Goal: Transaction & Acquisition: Purchase product/service

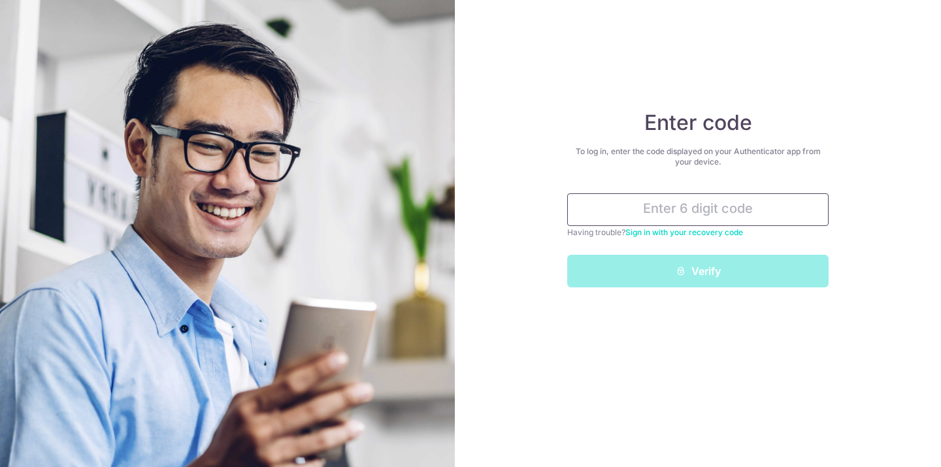
click at [710, 210] on input "text" at bounding box center [697, 209] width 261 height 33
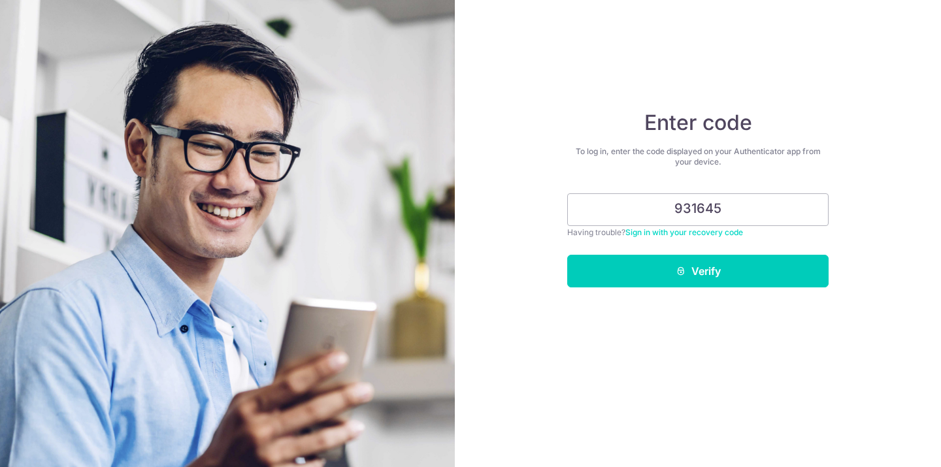
type input "931645"
click at [732, 254] on form "931645 Having trouble? Sign in with your recovery code Verify" at bounding box center [697, 240] width 261 height 94
click at [732, 288] on div "Enter code To log in, enter the code displayed on your Authenticator app from y…" at bounding box center [698, 233] width 486 height 467
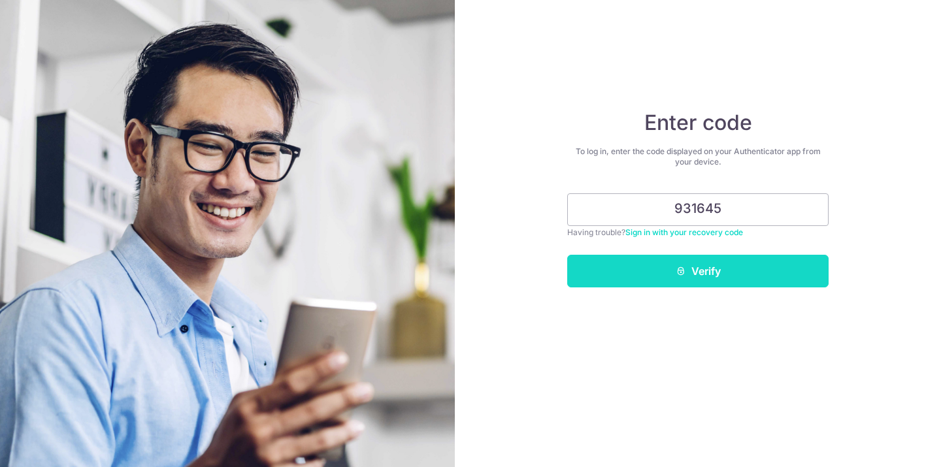
click at [732, 271] on button "Verify" at bounding box center [697, 271] width 261 height 33
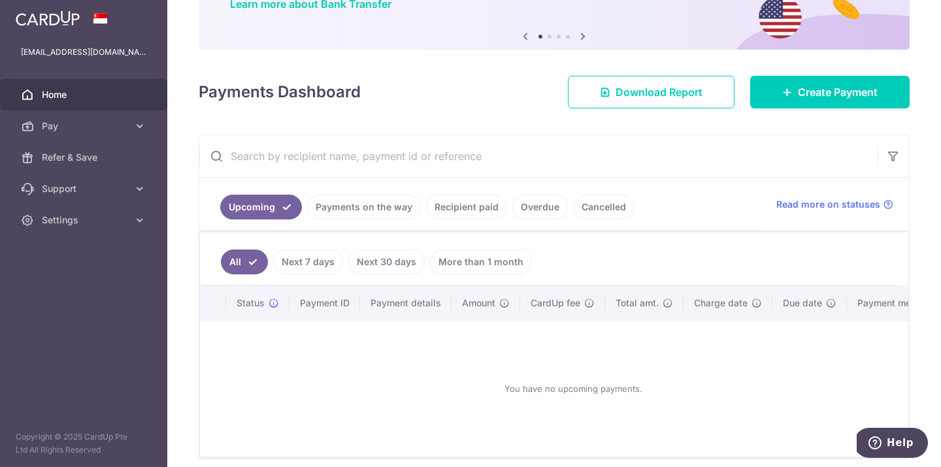
scroll to position [109, 0]
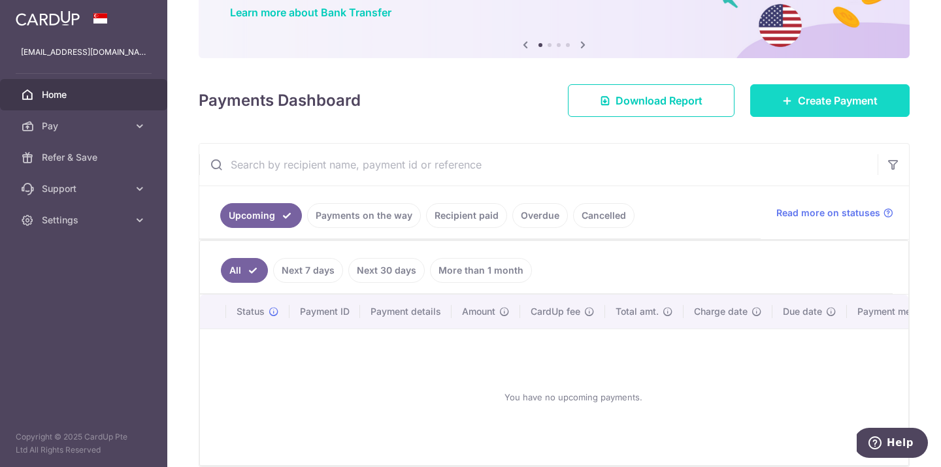
click at [857, 107] on span "Create Payment" at bounding box center [838, 101] width 80 height 16
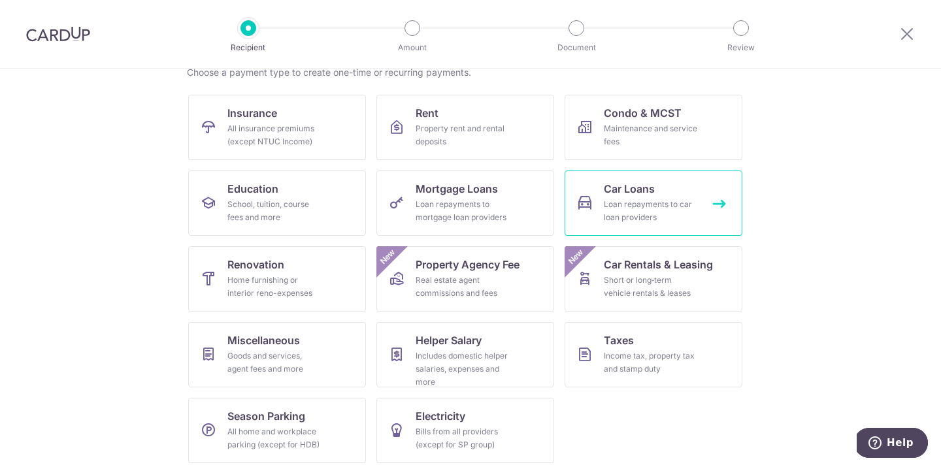
click at [638, 205] on div "Loan repayments to car loan providers" at bounding box center [651, 211] width 94 height 26
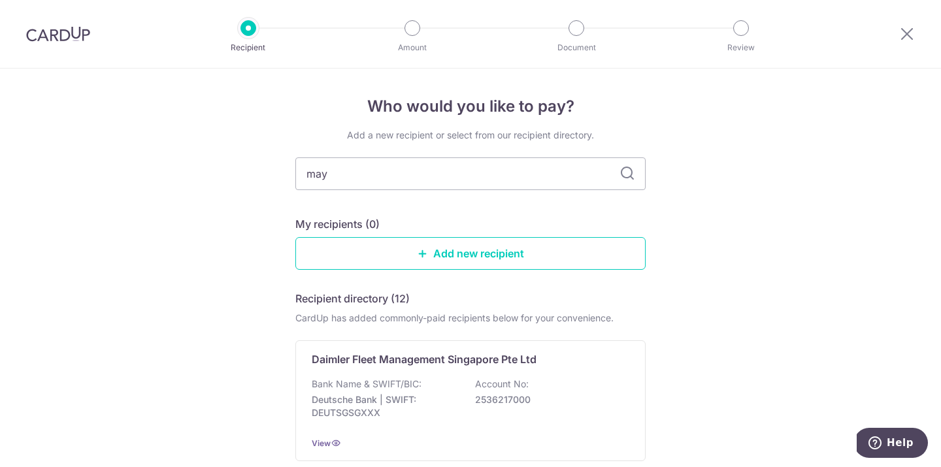
type input "mayb"
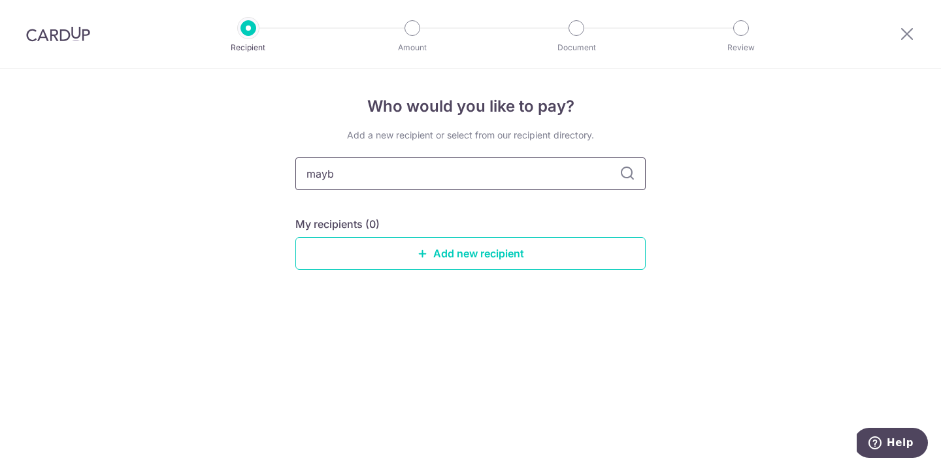
type input "mayba"
type input "m"
click at [689, 219] on div "Who would you like to pay? Add a new recipient or select from our recipient dir…" at bounding box center [470, 268] width 941 height 399
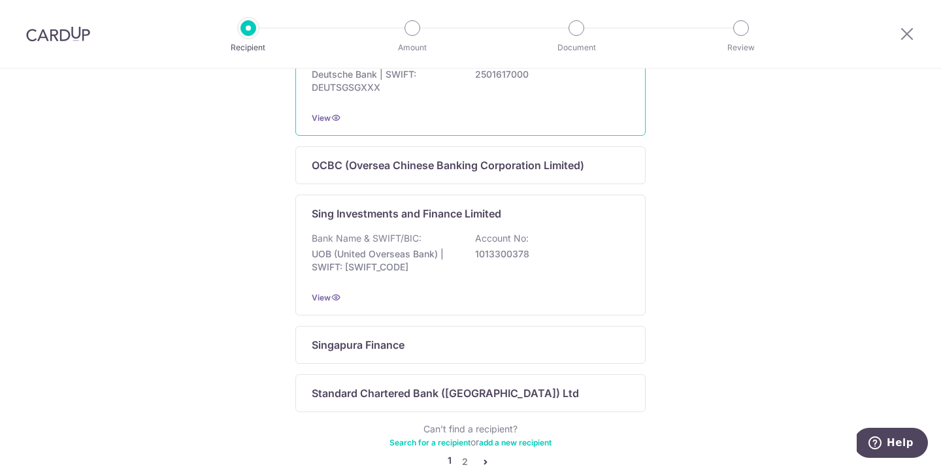
scroll to position [820, 0]
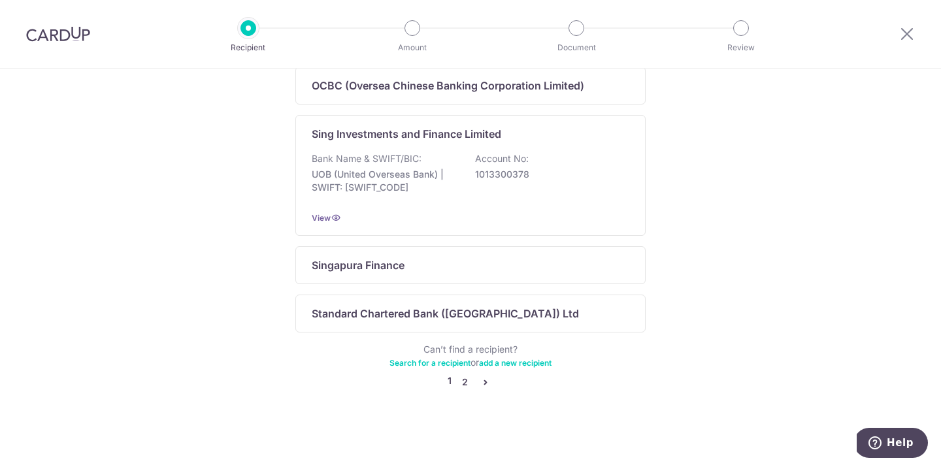
click at [468, 382] on link "2" at bounding box center [465, 382] width 16 height 16
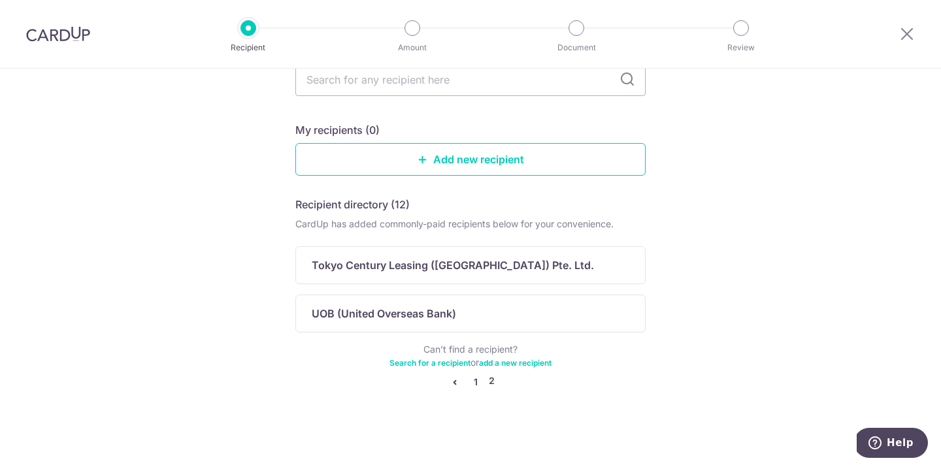
scroll to position [94, 0]
click at [450, 382] on icon "pager" at bounding box center [455, 382] width 10 height 10
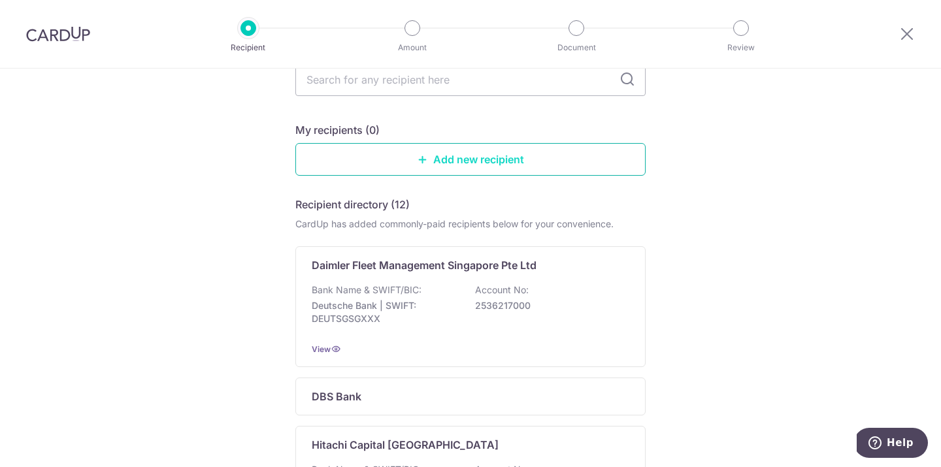
click at [444, 162] on link "Add new recipient" at bounding box center [470, 159] width 350 height 33
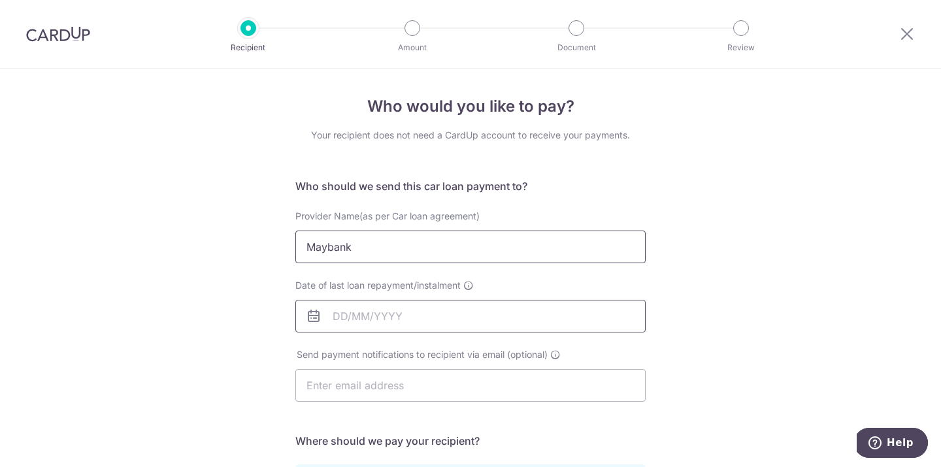
type input "Maybank"
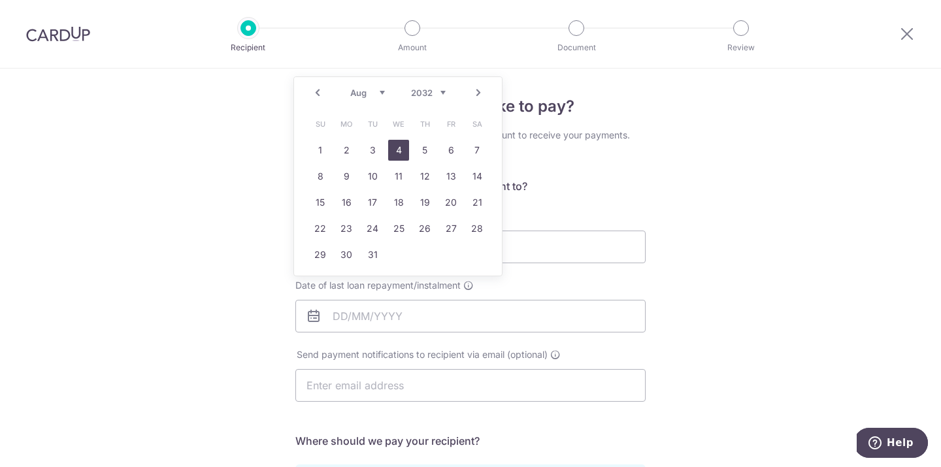
click at [395, 152] on link "4" at bounding box center [398, 150] width 21 height 21
type input "[DATE]"
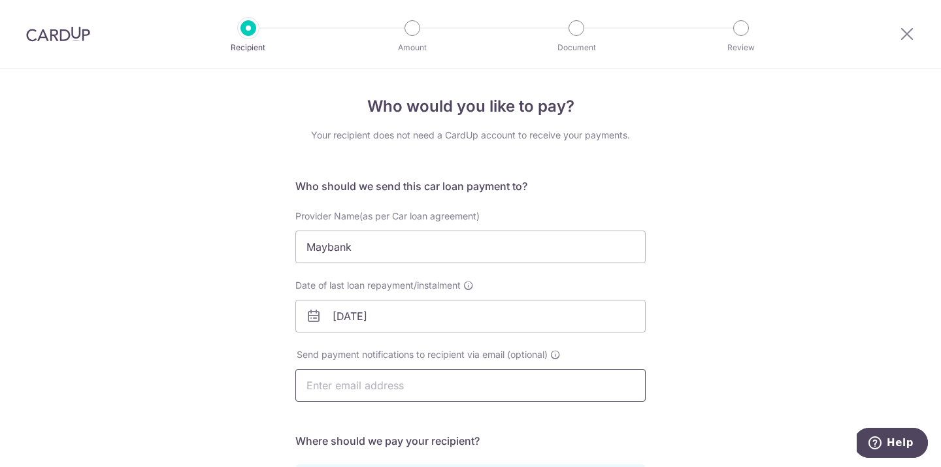
type input "benjaminyap88@gmail.com"
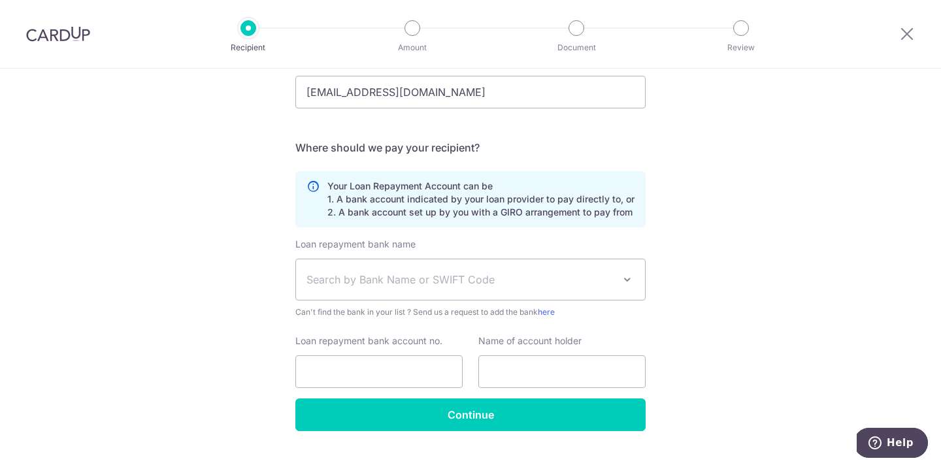
scroll to position [295, 0]
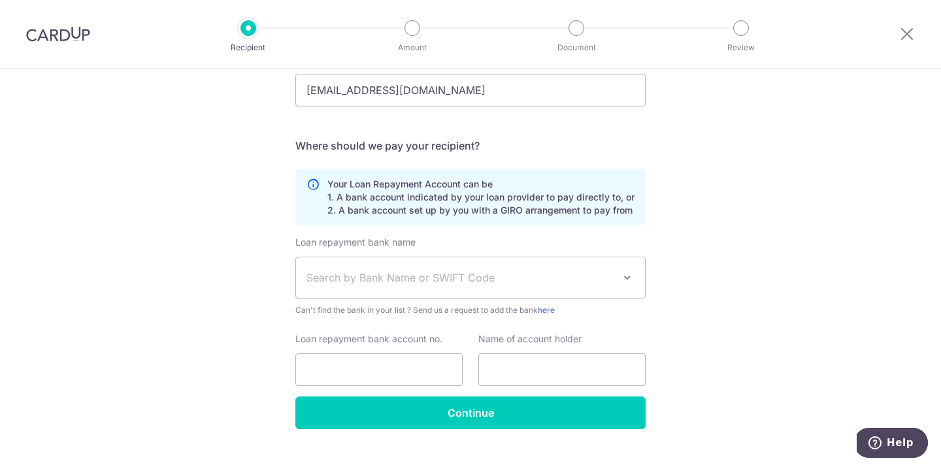
click at [424, 274] on span "Search by Bank Name or SWIFT Code" at bounding box center [459, 278] width 307 height 16
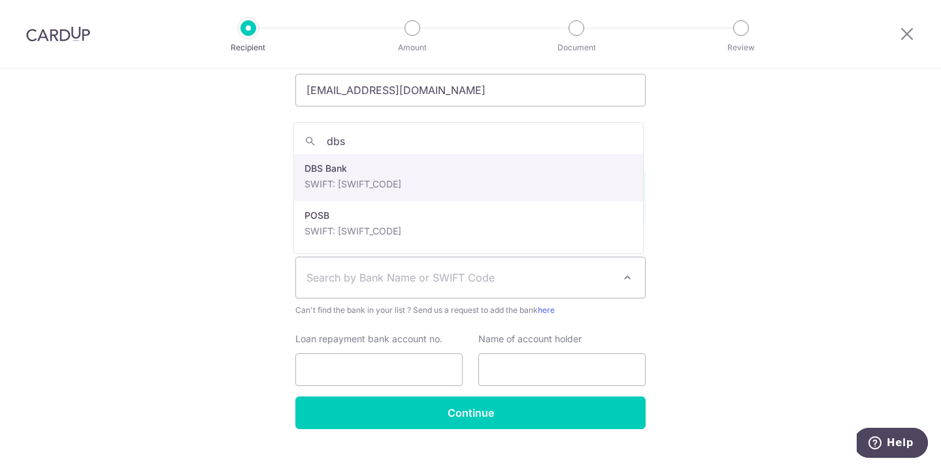
type input "dbs"
select select "6"
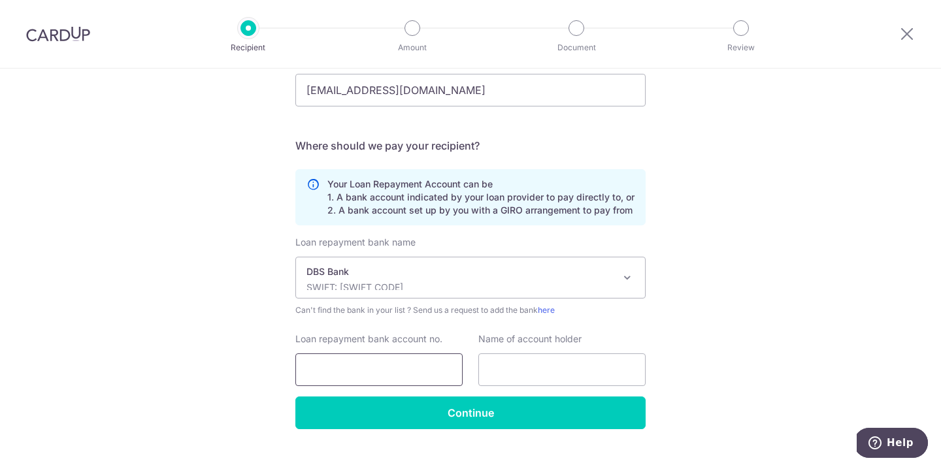
click at [378, 369] on input "Loan repayment bank account no." at bounding box center [378, 370] width 167 height 33
type input "1201427200"
click at [508, 388] on div "Loan repayment bank name Select Bank UBS AG ANEXT BANK PTE LTD Australia & New …" at bounding box center [470, 316] width 350 height 161
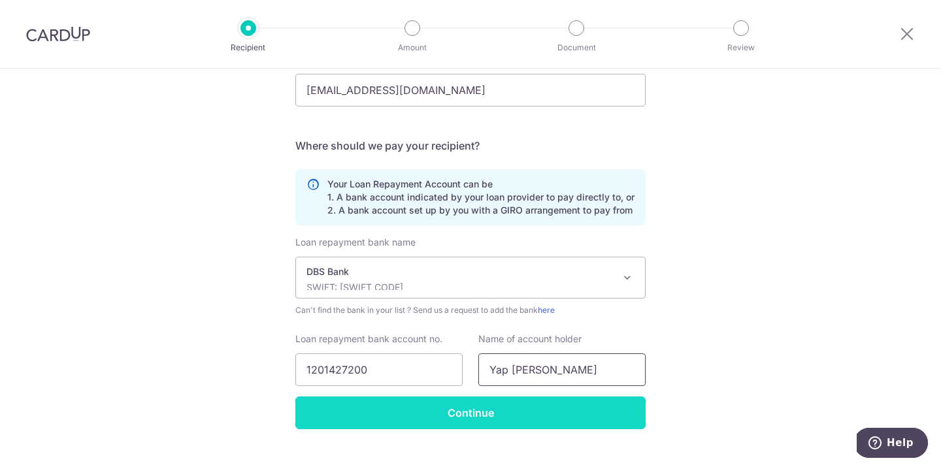
type input "Yap Baojie Benjamin"
click at [481, 410] on input "Continue" at bounding box center [470, 413] width 350 height 33
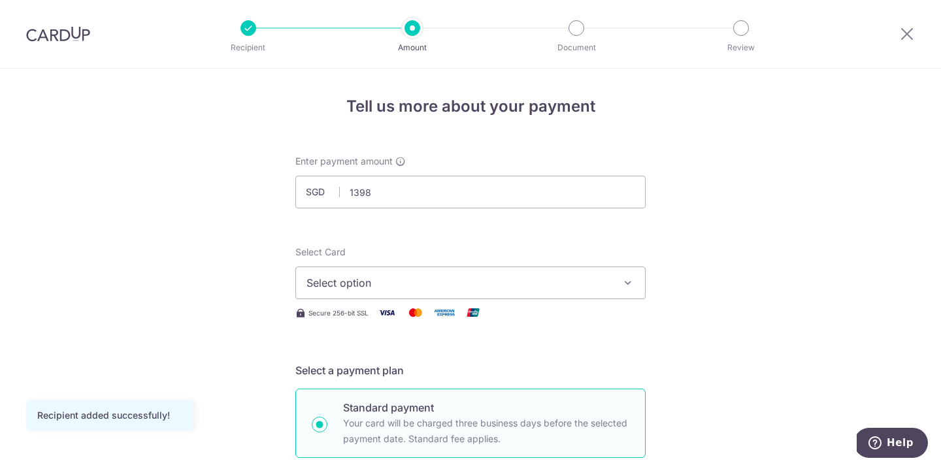
type input "1,398.00"
click at [451, 289] on span "Select option" at bounding box center [458, 283] width 305 height 16
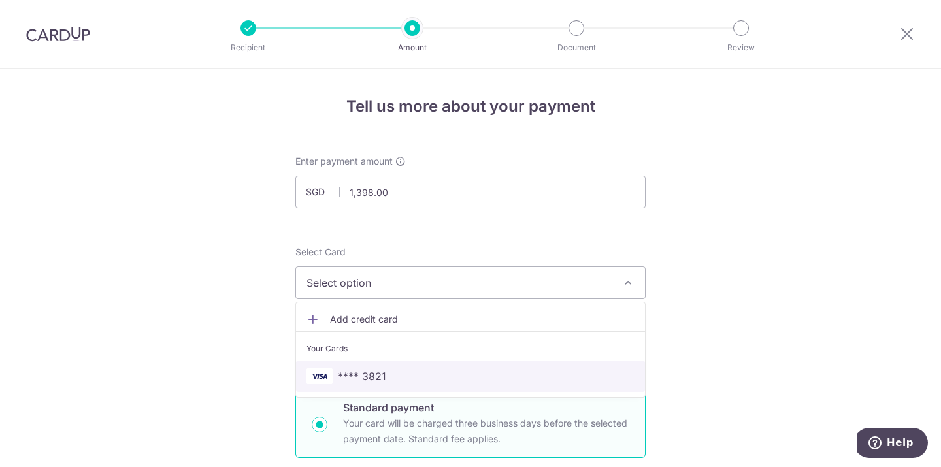
click at [359, 381] on span "**** 3821" at bounding box center [362, 377] width 48 height 16
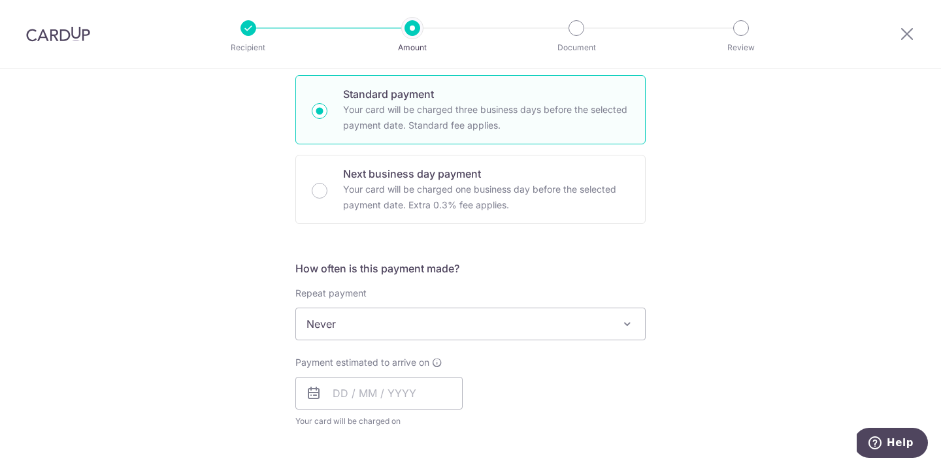
scroll to position [318, 0]
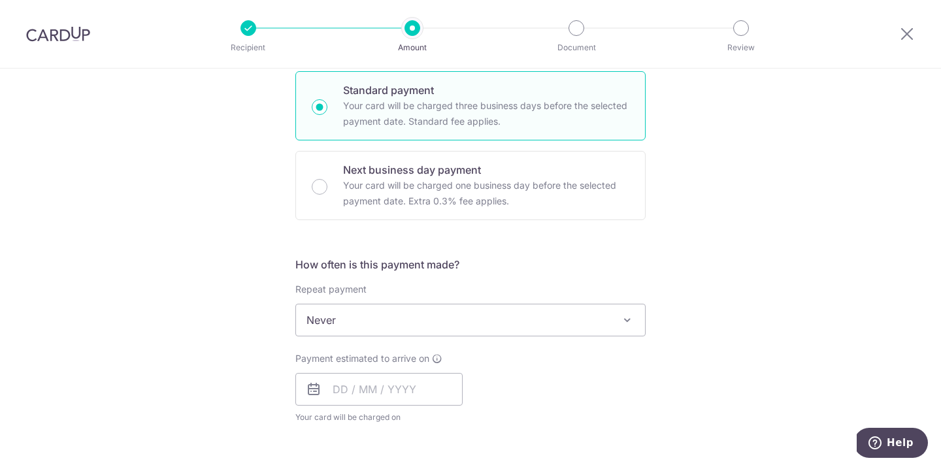
click at [396, 310] on span "Never" at bounding box center [470, 320] width 349 height 31
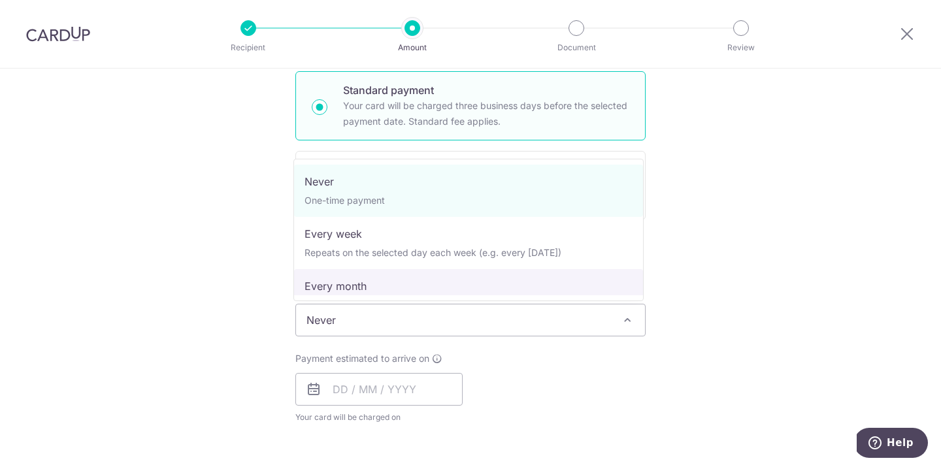
select select "3"
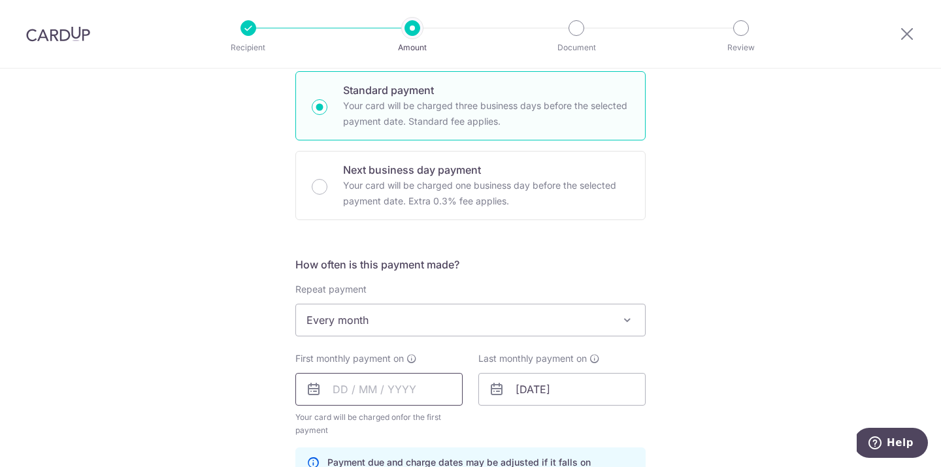
click at [386, 387] on input "text" at bounding box center [378, 389] width 167 height 33
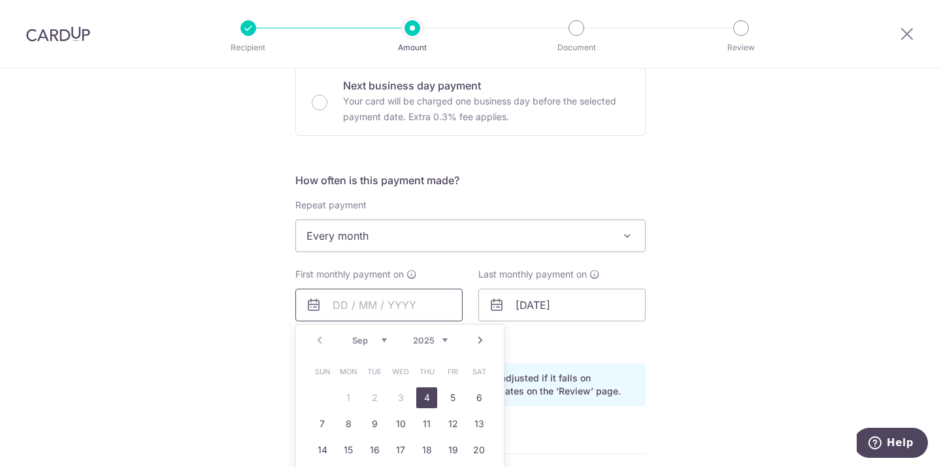
scroll to position [403, 0]
click at [425, 397] on link "4" at bounding box center [426, 396] width 21 height 21
type input "04/09/2025"
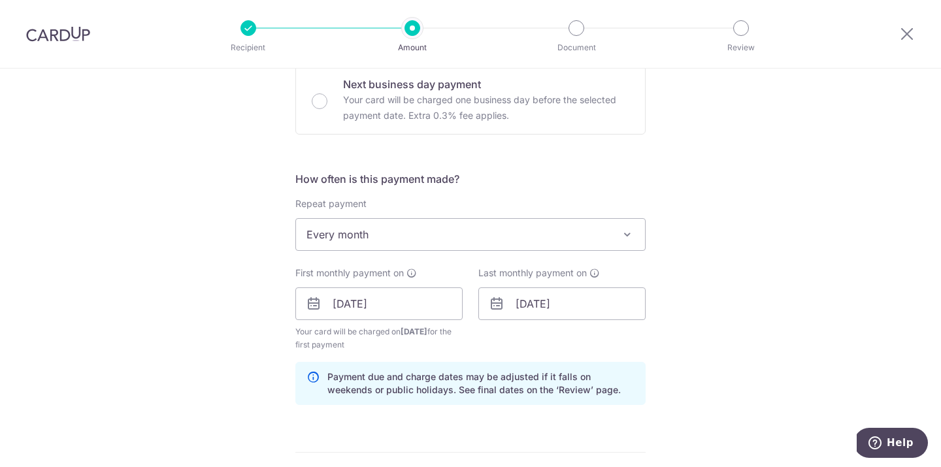
click at [693, 314] on div "Tell us more about your payment Enter payment amount SGD 1,398.00 1398.00 Recip…" at bounding box center [470, 289] width 941 height 1249
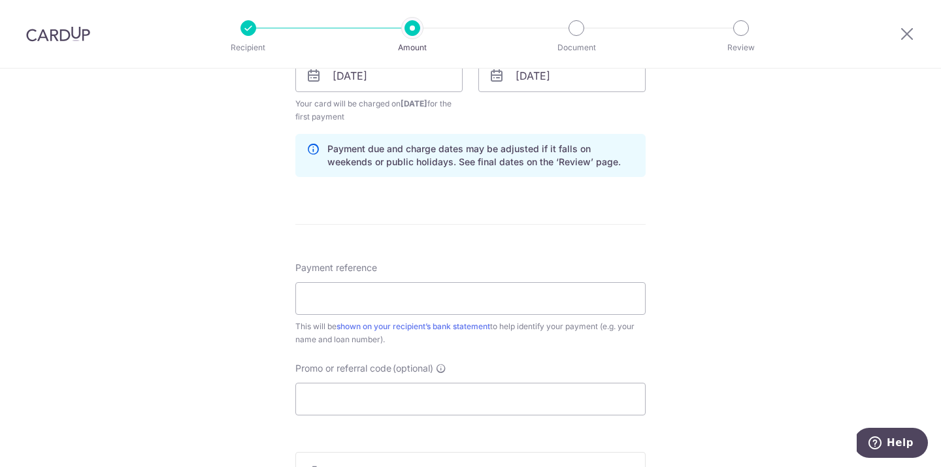
scroll to position [633, 0]
click at [546, 290] on input "Payment reference" at bounding box center [470, 297] width 350 height 33
type input "Maybank SPB115C Car Loan"
paste input "MILELION"
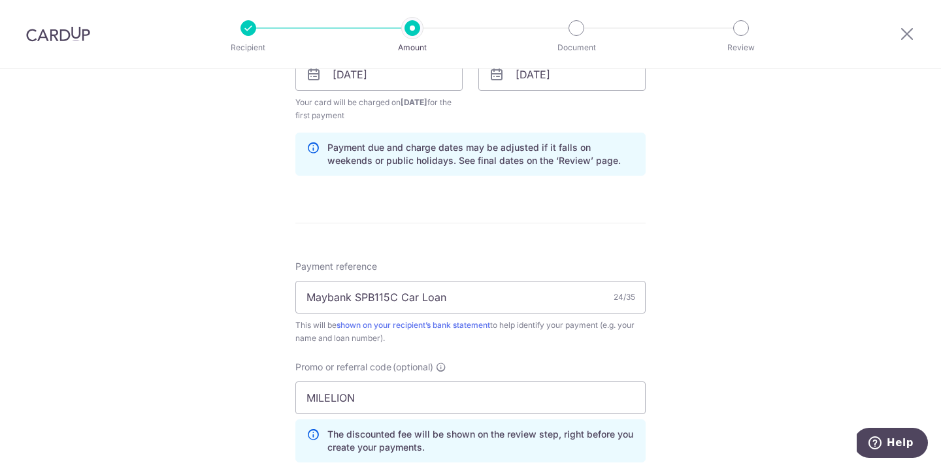
click at [751, 360] on div "Tell us more about your payment Enter payment amount SGD 1,398.00 1398.00 Recip…" at bounding box center [470, 90] width 941 height 1308
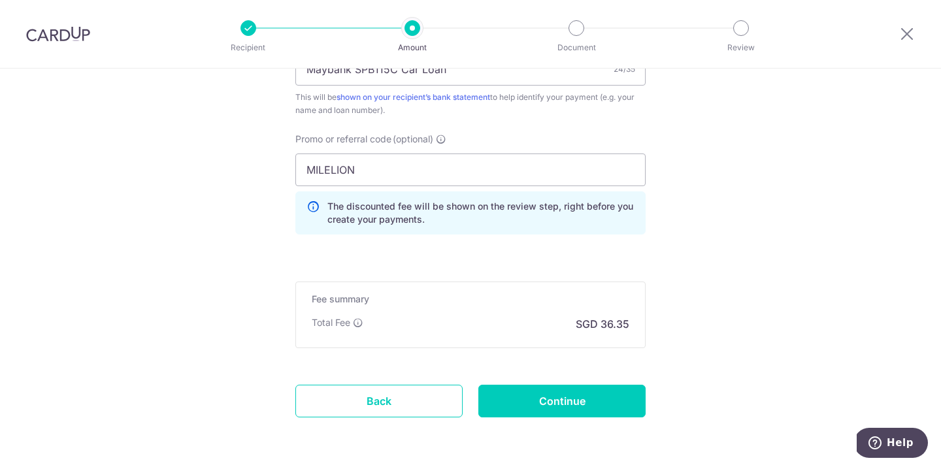
scroll to position [862, 0]
click at [401, 171] on input "MILELION" at bounding box center [470, 168] width 350 height 33
paste input "REC185"
type input "REC185"
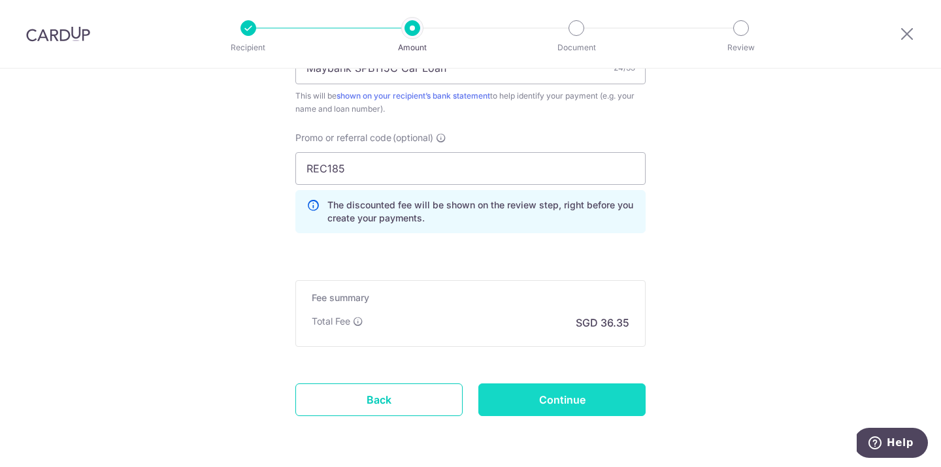
click at [550, 399] on input "Continue" at bounding box center [561, 400] width 167 height 33
type input "Create Schedule"
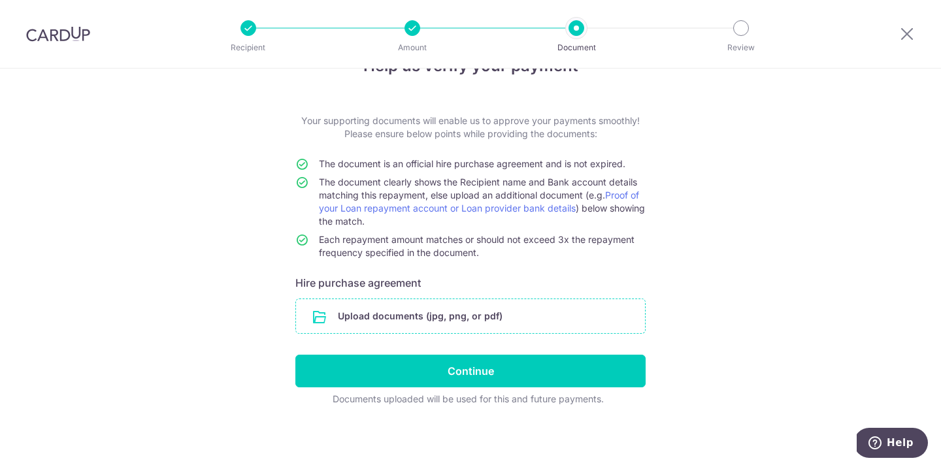
click at [448, 316] on input "file" at bounding box center [470, 316] width 349 height 34
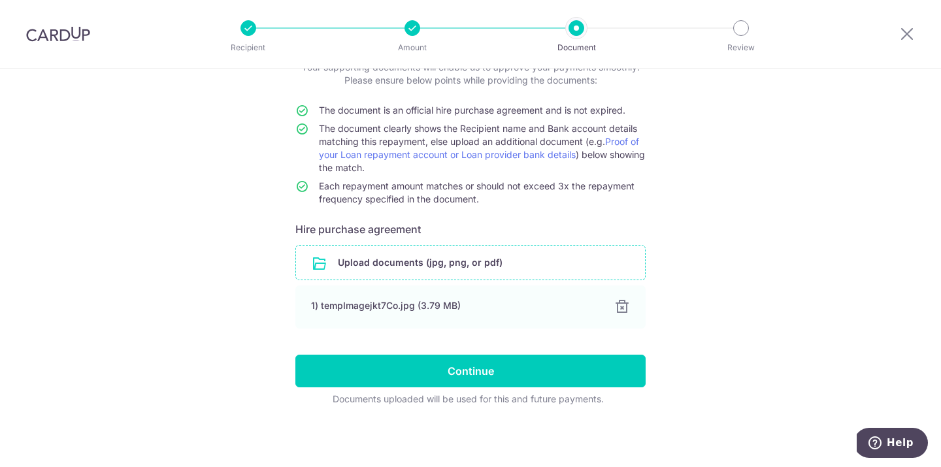
scroll to position [94, 0]
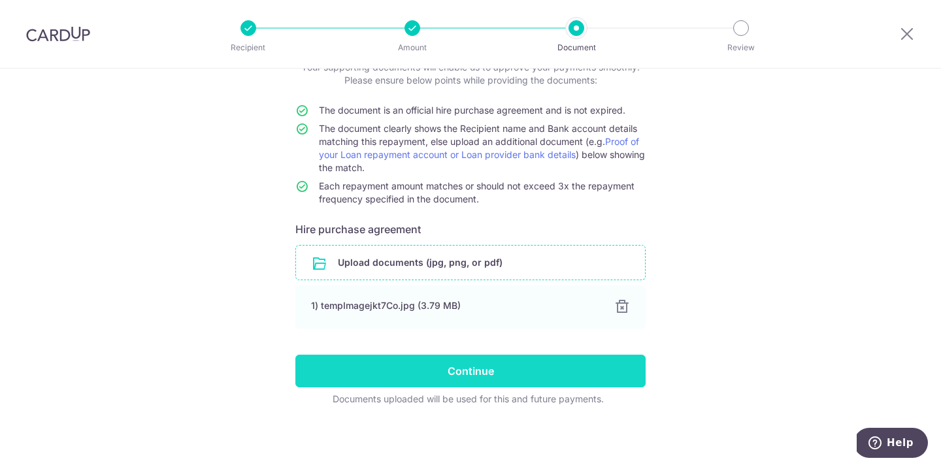
click at [614, 369] on input "Continue" at bounding box center [470, 371] width 350 height 33
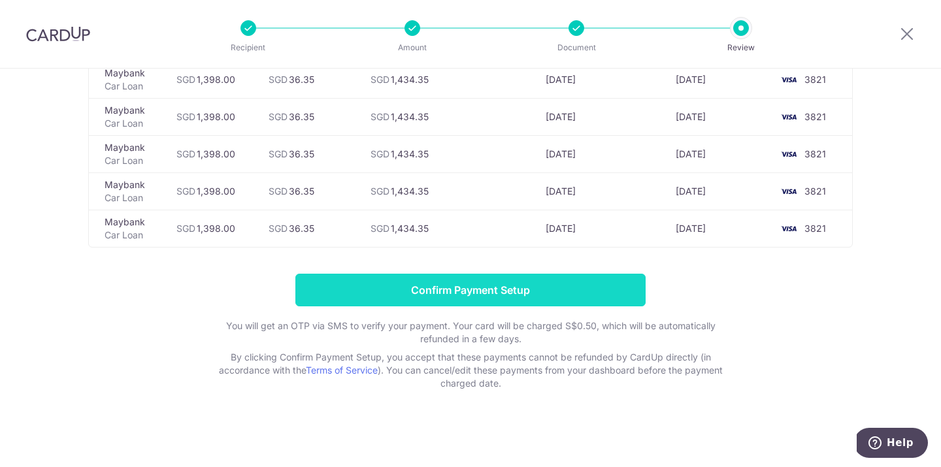
scroll to position [3085, 0]
click at [582, 297] on input "Confirm Payment Setup" at bounding box center [470, 290] width 350 height 33
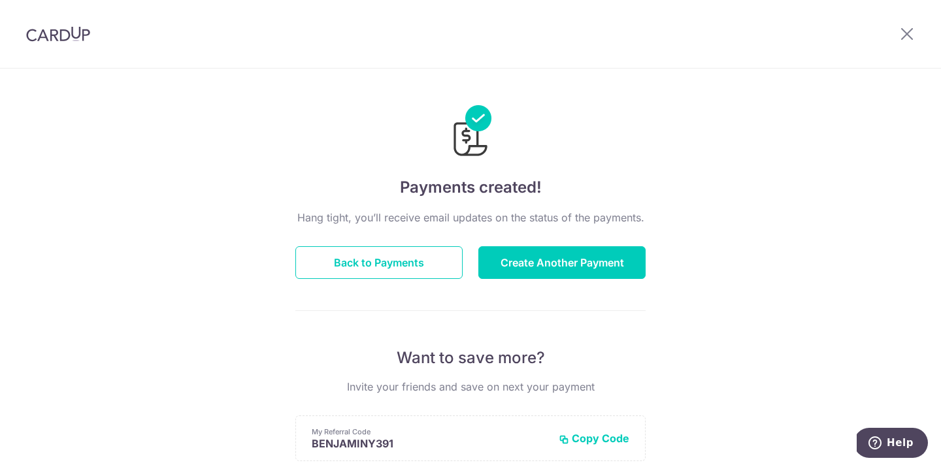
click at [56, 37] on img at bounding box center [58, 34] width 64 height 16
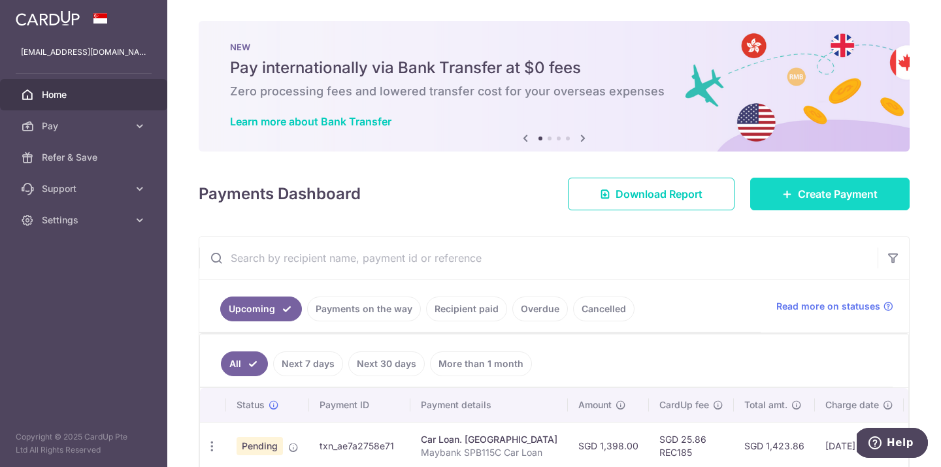
click at [807, 187] on span "Create Payment" at bounding box center [838, 194] width 80 height 16
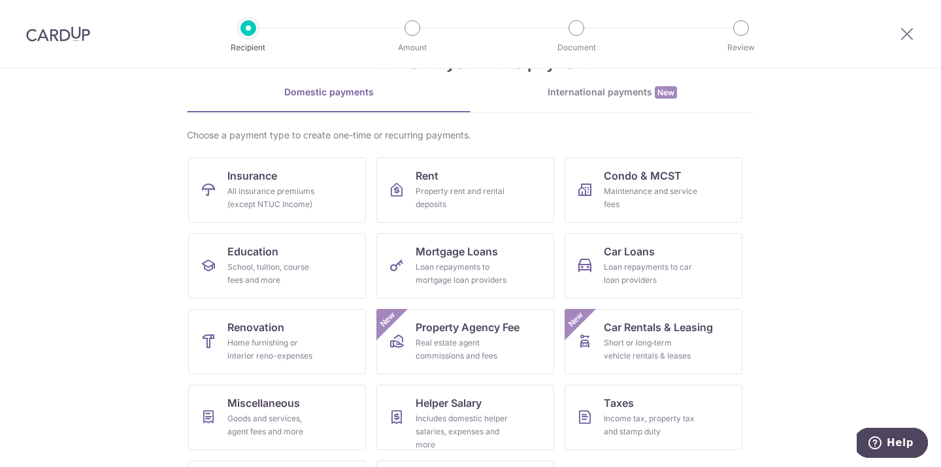
scroll to position [50, 0]
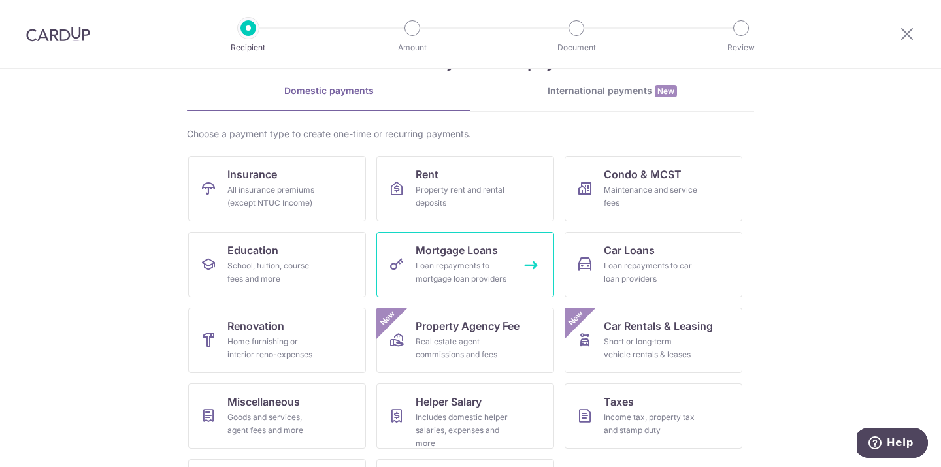
click at [493, 259] on div "Loan repayments to mortgage loan providers" at bounding box center [463, 272] width 94 height 26
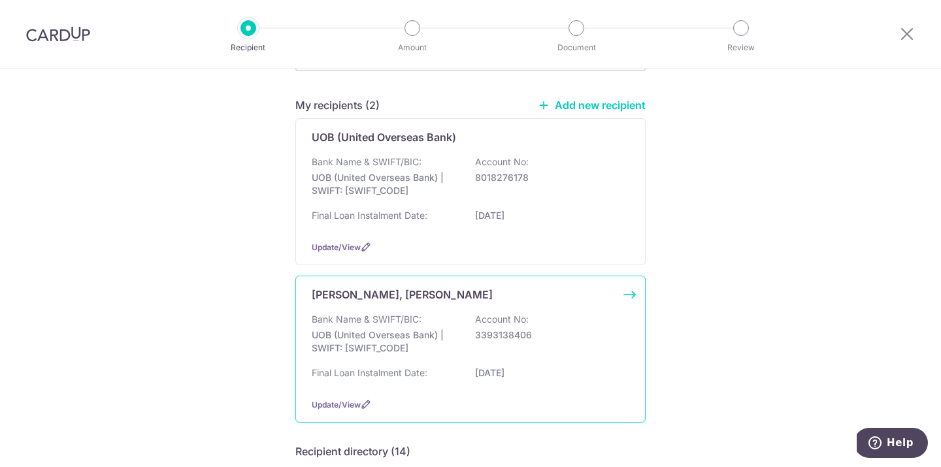
scroll to position [82, 0]
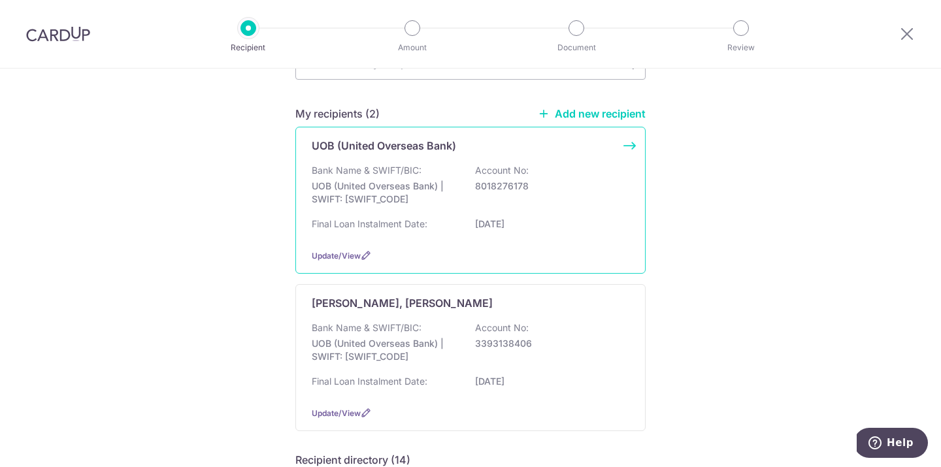
click at [489, 150] on div "UOB (United Overseas Bank)" at bounding box center [463, 146] width 302 height 16
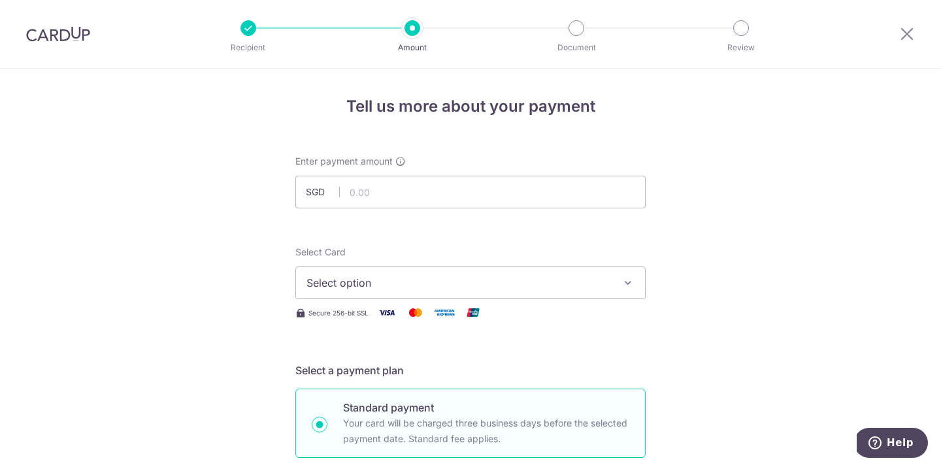
click at [82, 40] on img at bounding box center [58, 34] width 64 height 16
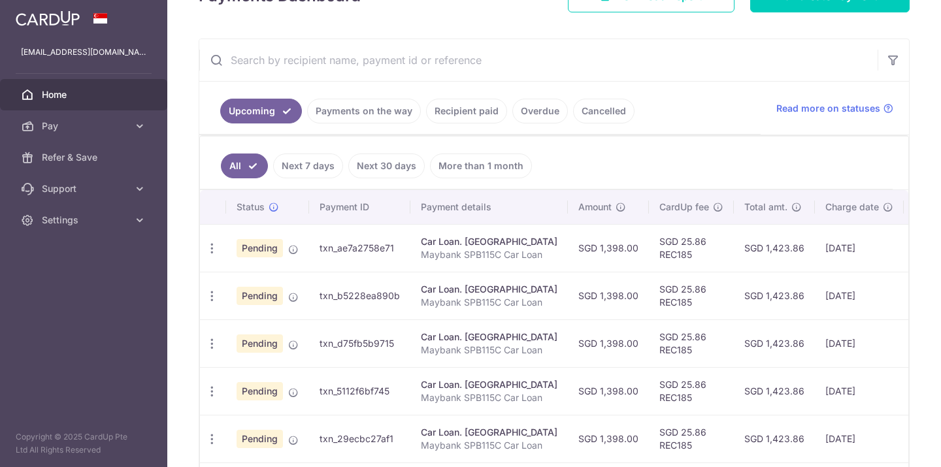
scroll to position [199, 0]
click at [754, 255] on td "SGD 1,423.86" at bounding box center [774, 248] width 81 height 48
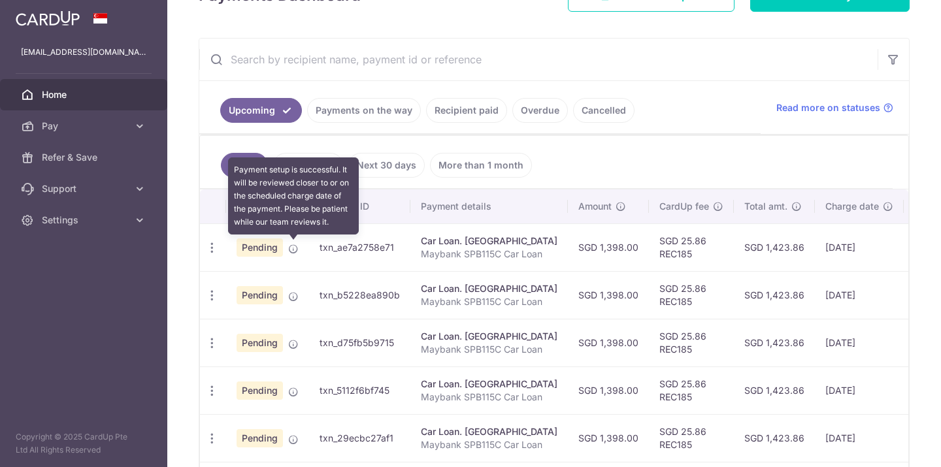
click at [292, 250] on icon at bounding box center [293, 249] width 10 height 10
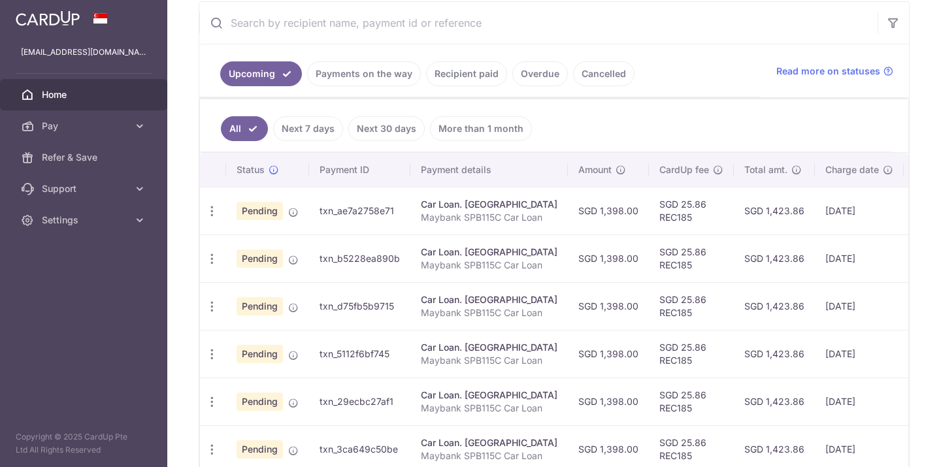
scroll to position [236, 0]
click at [429, 208] on div "Car Loan. Maybank" at bounding box center [489, 203] width 137 height 13
click at [216, 209] on icon "button" at bounding box center [212, 211] width 14 height 14
click at [251, 237] on link "Update payment" at bounding box center [269, 246] width 136 height 31
radio input "true"
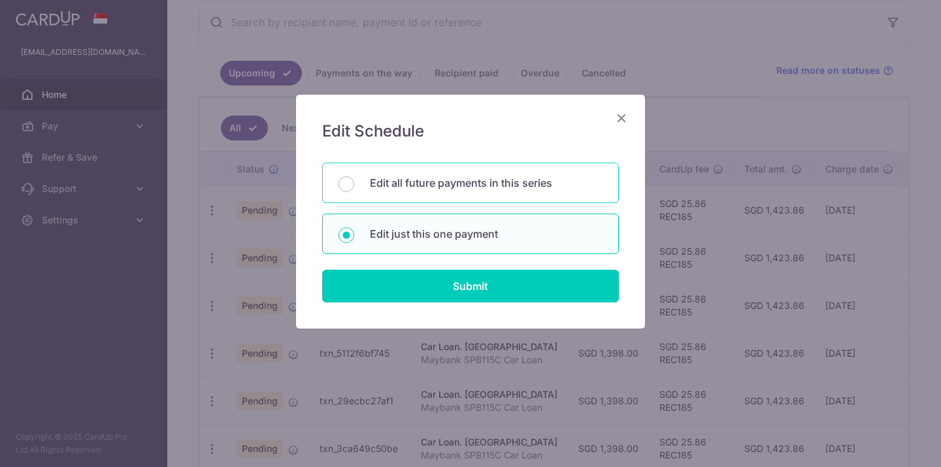
click at [444, 180] on p "Edit all future payments in this series" at bounding box center [486, 183] width 233 height 16
click at [354, 180] on input "Edit all future payments in this series" at bounding box center [347, 184] width 16 height 16
radio input "true"
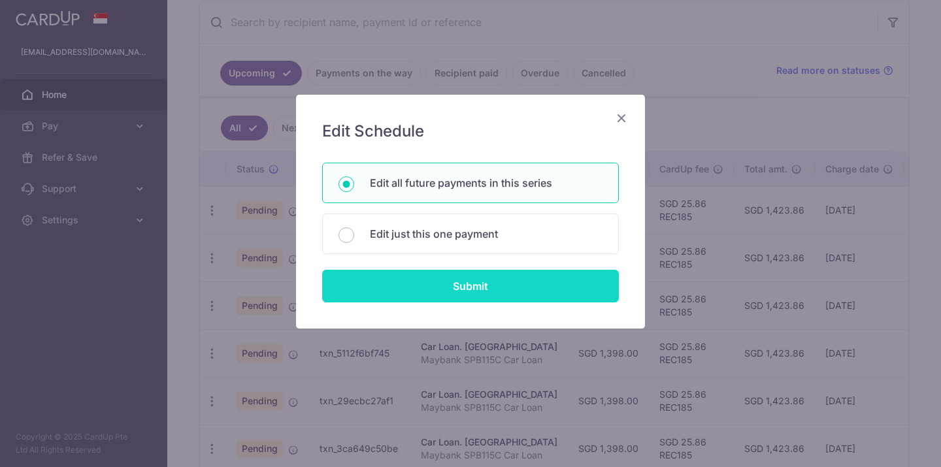
click at [439, 284] on input "Submit" at bounding box center [470, 286] width 297 height 33
radio input "true"
type input "1,398.00"
type input "Maybank SPB115C Car Loan"
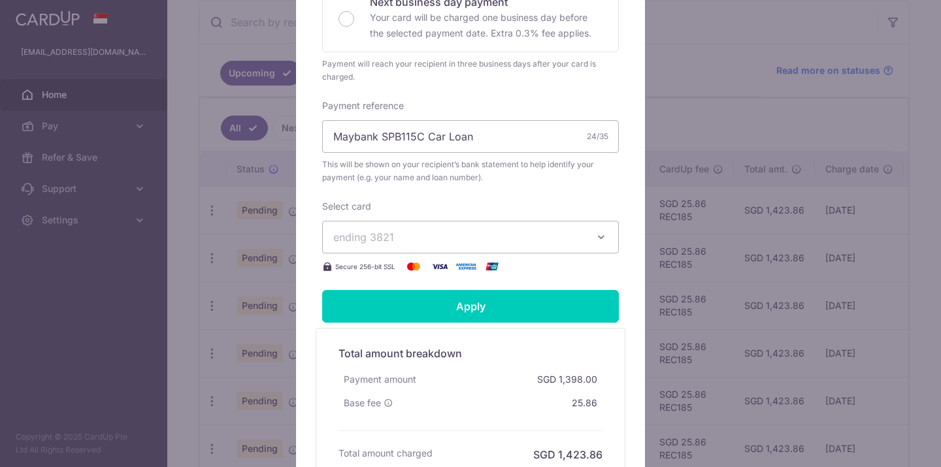
scroll to position [369, 0]
click at [450, 238] on span "ending 3821" at bounding box center [458, 237] width 251 height 16
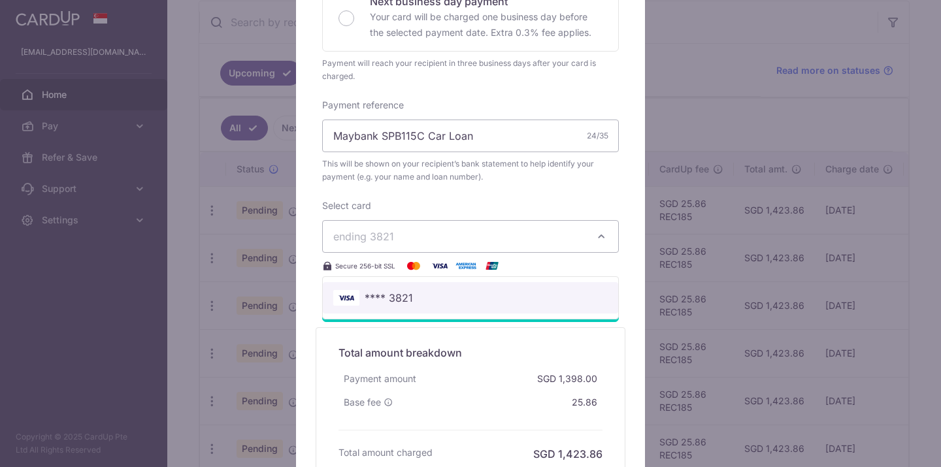
click at [430, 298] on span "**** 3821" at bounding box center [470, 298] width 274 height 16
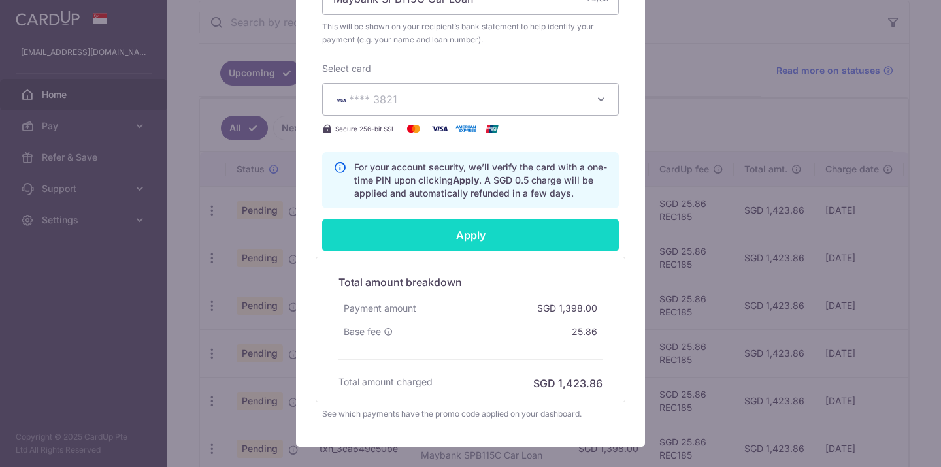
scroll to position [503, 0]
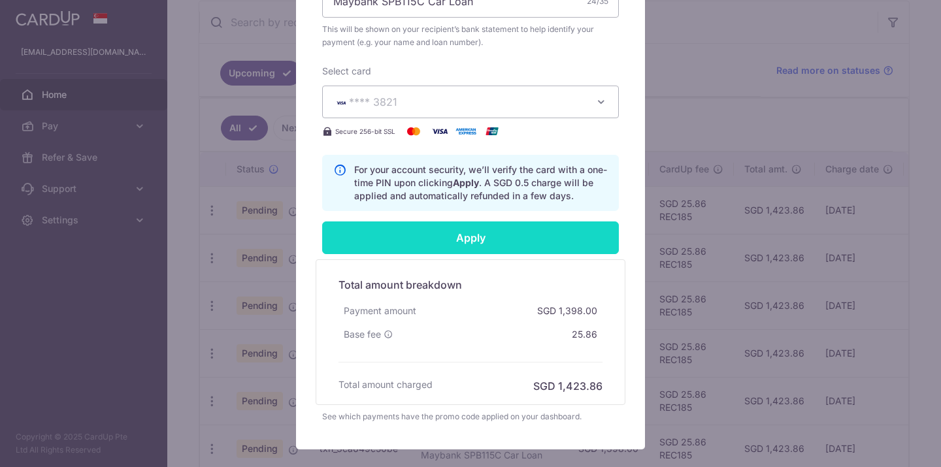
click at [469, 242] on input "Apply" at bounding box center [470, 238] width 297 height 33
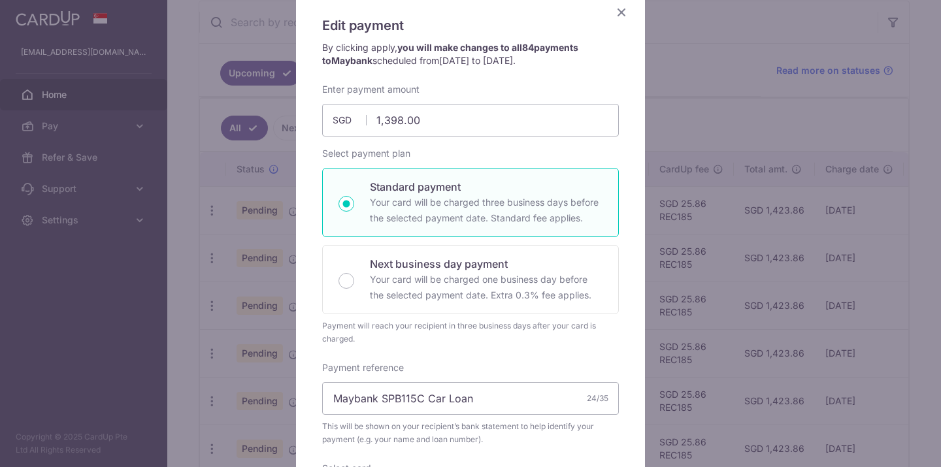
scroll to position [0, 0]
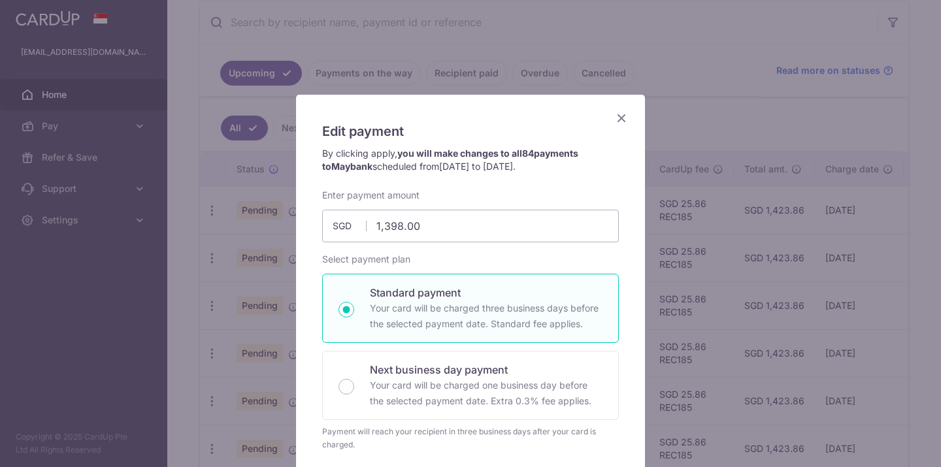
type input "Successfully Applied"
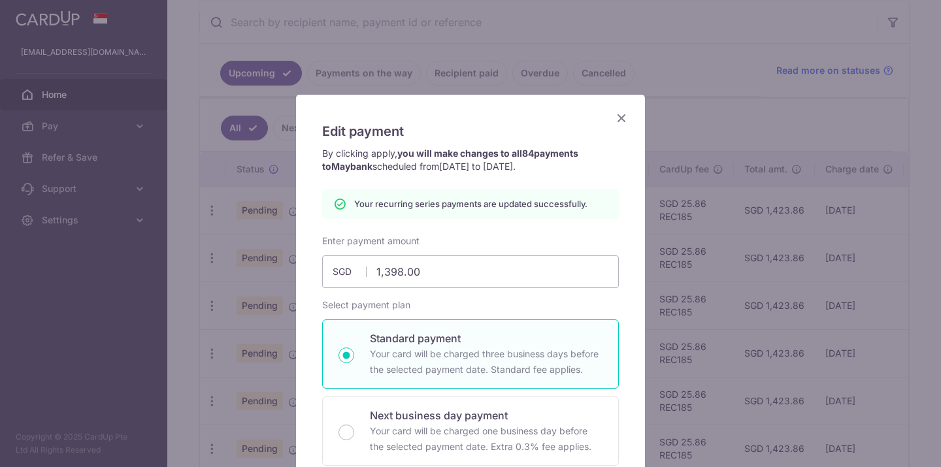
click at [620, 116] on icon "Close" at bounding box center [622, 118] width 16 height 16
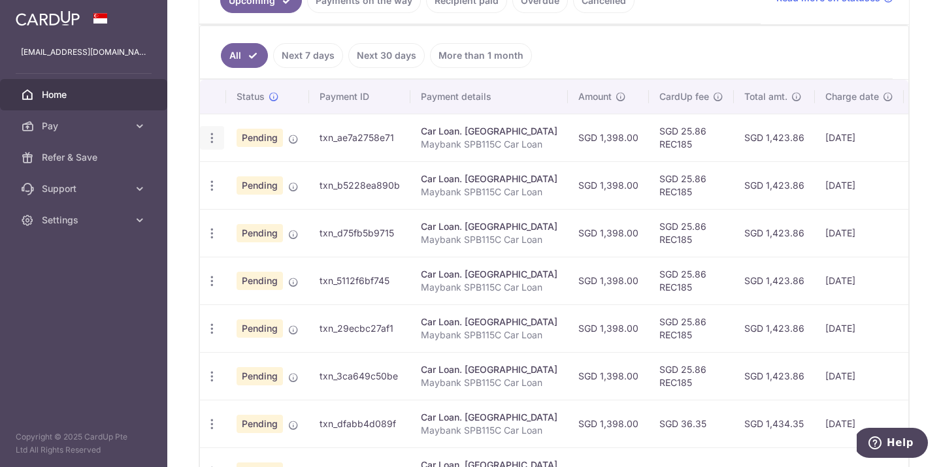
click at [211, 141] on icon "button" at bounding box center [212, 138] width 14 height 14
click at [187, 132] on div "× Pause Schedule Pause all future payments in this series Pause just this one p…" at bounding box center [554, 233] width 774 height 467
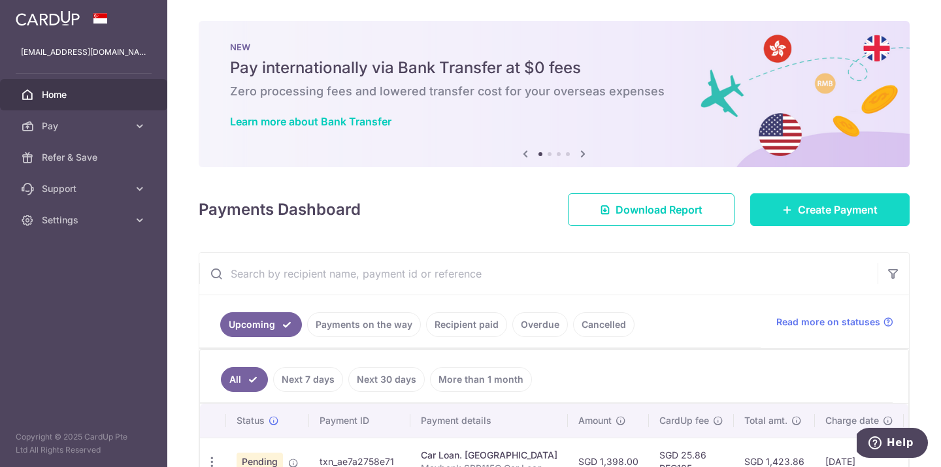
click at [783, 206] on icon at bounding box center [787, 210] width 10 height 10
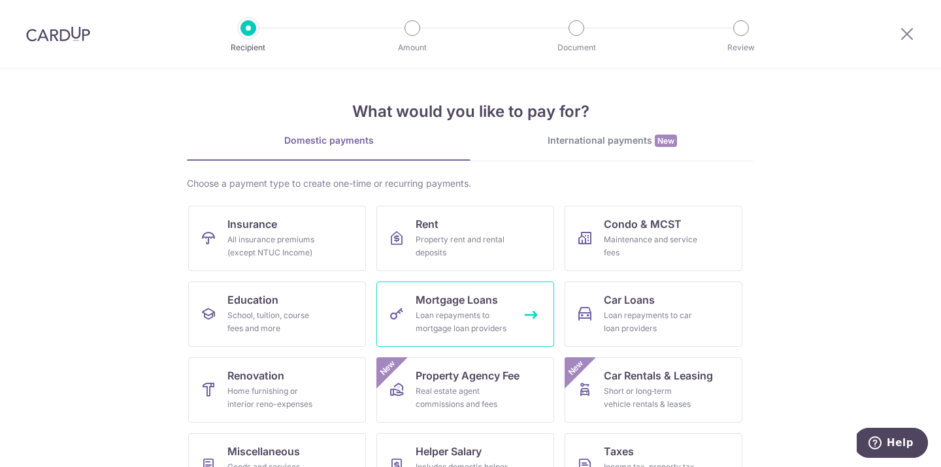
click at [461, 295] on span "Mortgage Loans" at bounding box center [457, 300] width 82 height 16
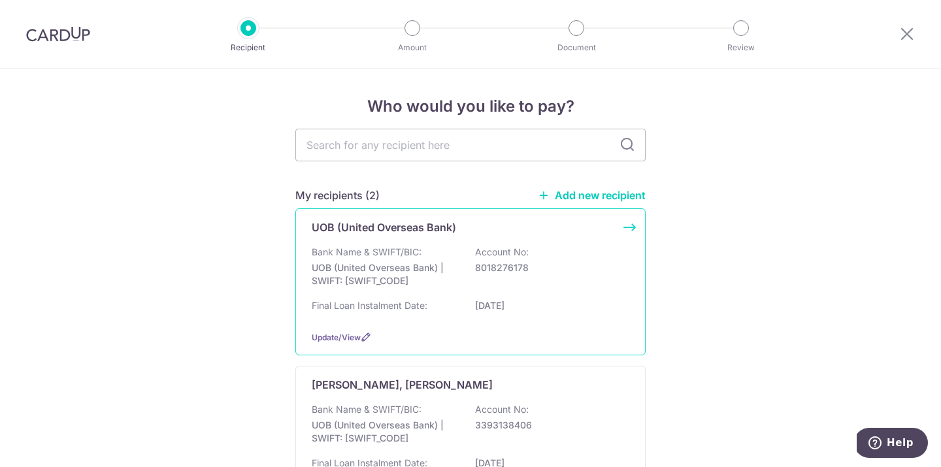
scroll to position [72, 0]
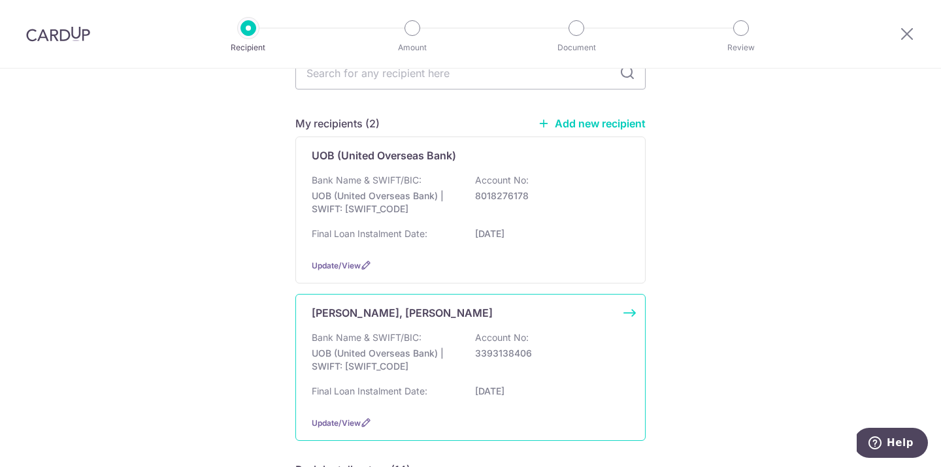
click at [421, 321] on p "[PERSON_NAME], [PERSON_NAME]" at bounding box center [402, 313] width 181 height 16
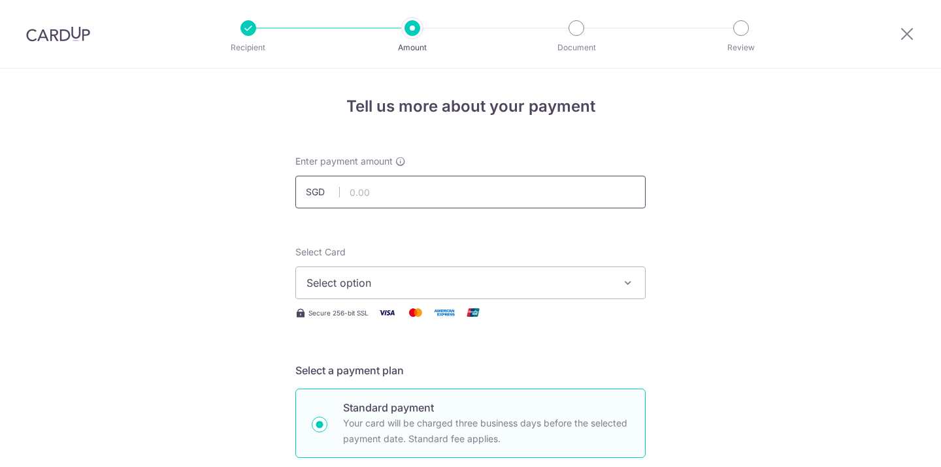
click at [424, 197] on input "text" at bounding box center [470, 192] width 350 height 33
type input "4,713.94"
click at [420, 285] on span "Select option" at bounding box center [458, 283] width 305 height 16
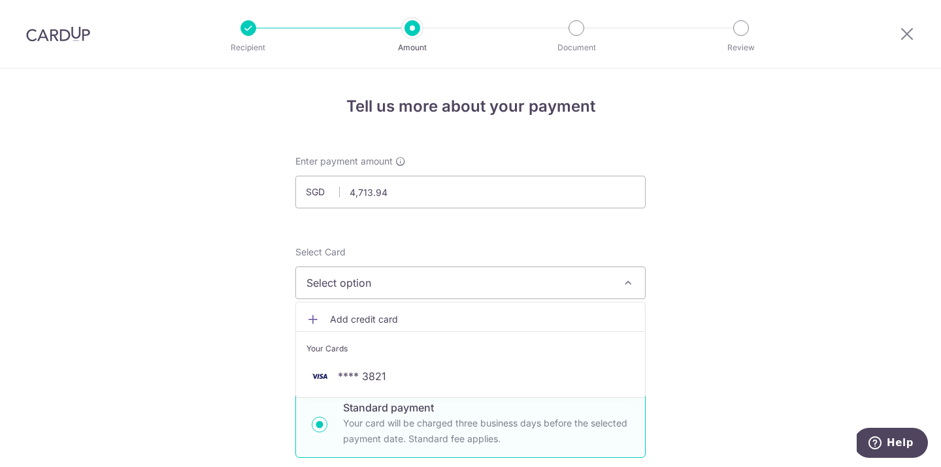
click at [416, 318] on span "Add credit card" at bounding box center [482, 319] width 305 height 13
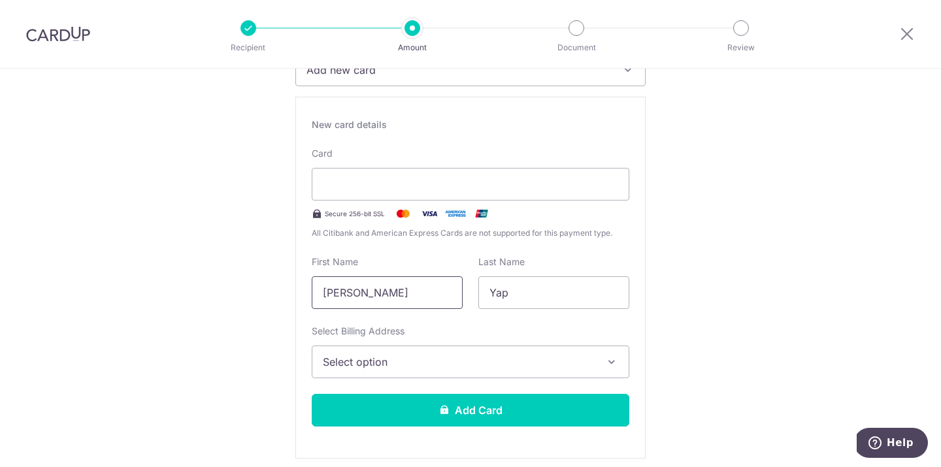
scroll to position [214, 0]
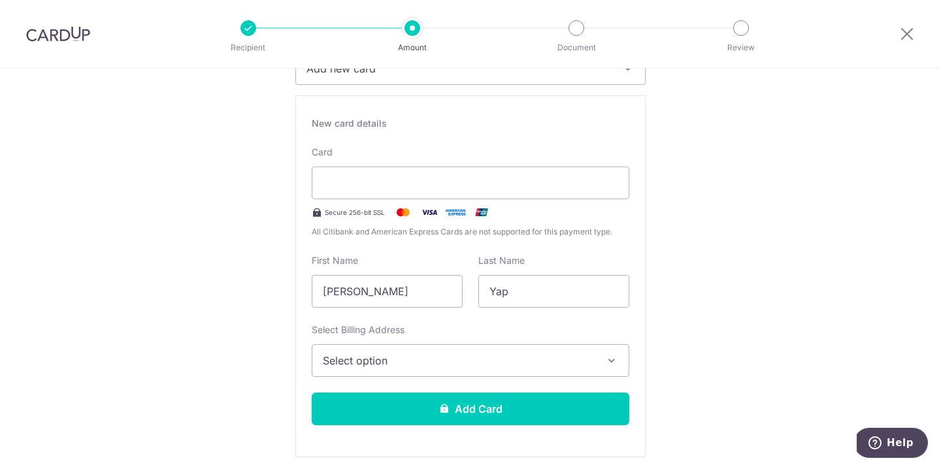
click at [423, 353] on span "Select option" at bounding box center [459, 361] width 272 height 16
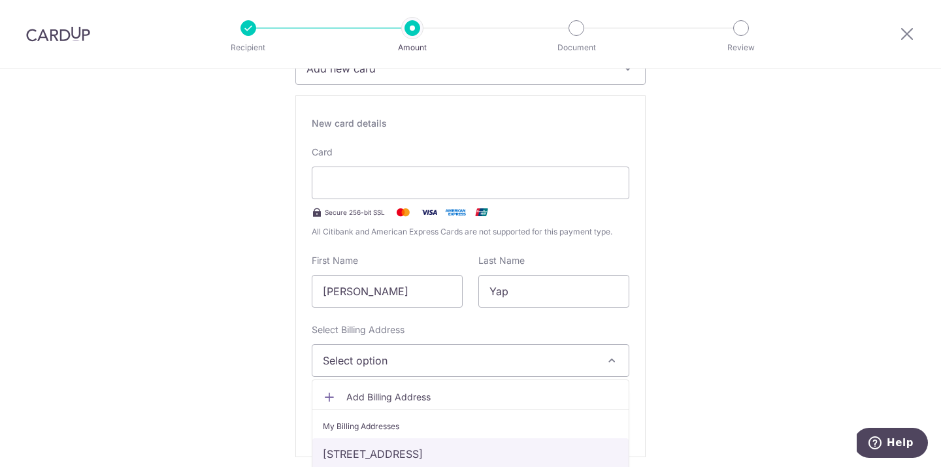
click at [416, 450] on link "[STREET_ADDRESS]" at bounding box center [470, 454] width 316 height 31
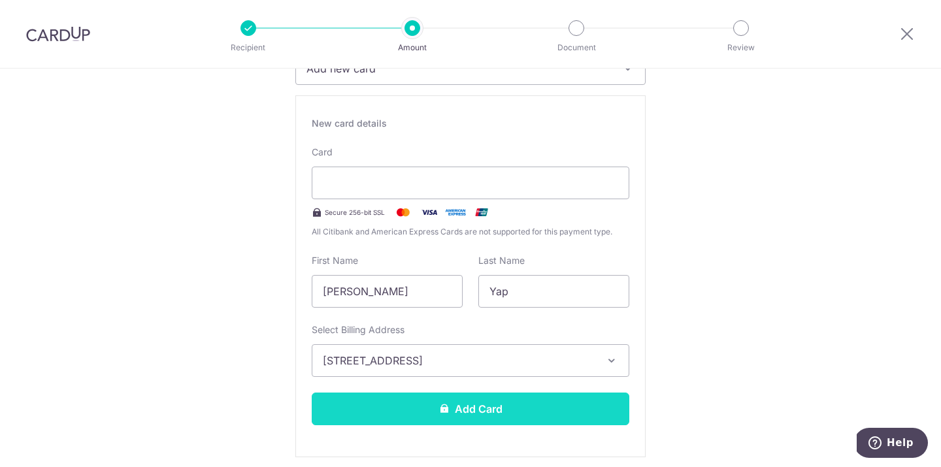
click at [427, 405] on button "Add Card" at bounding box center [471, 409] width 318 height 33
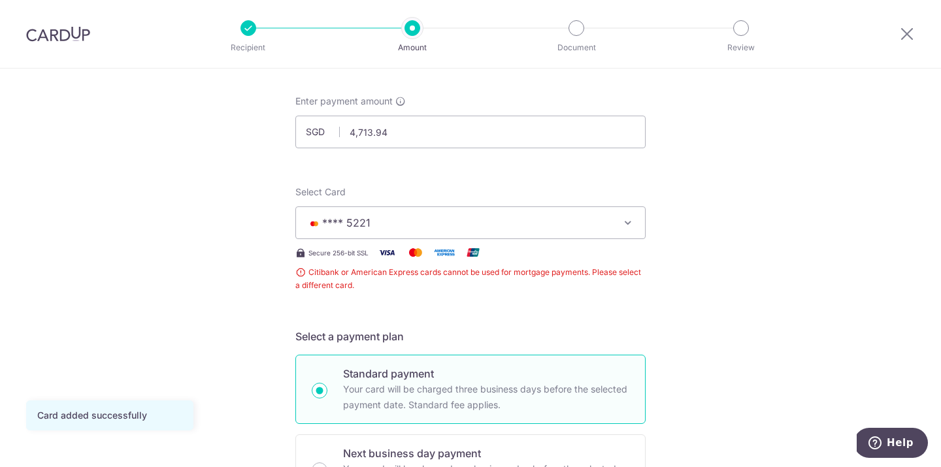
scroll to position [63, 0]
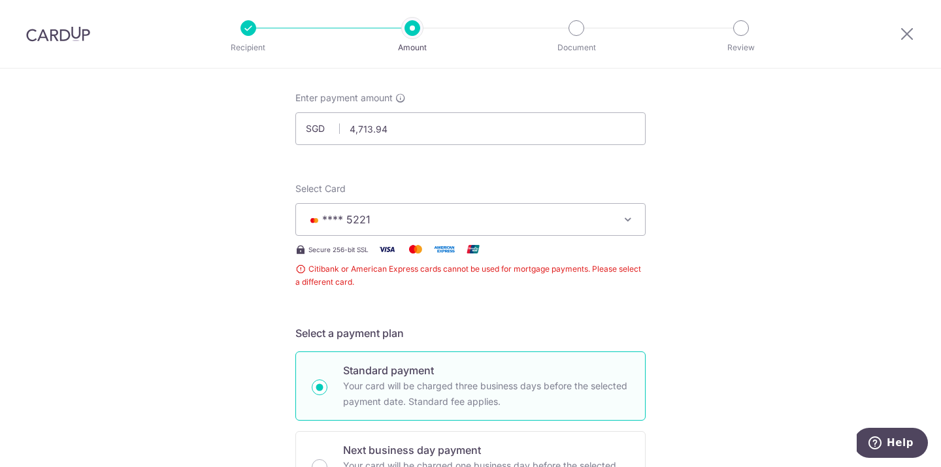
click at [416, 230] on button "**** 5221" at bounding box center [470, 219] width 350 height 33
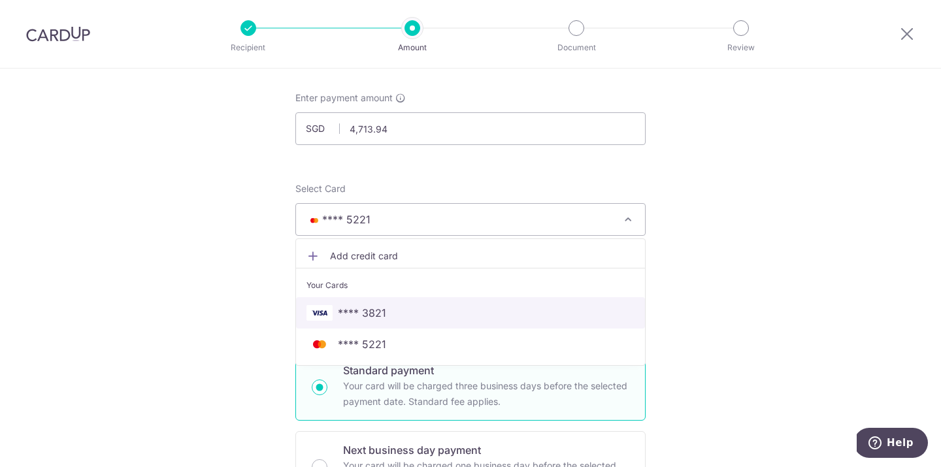
click at [416, 317] on span "**** 3821" at bounding box center [470, 313] width 328 height 16
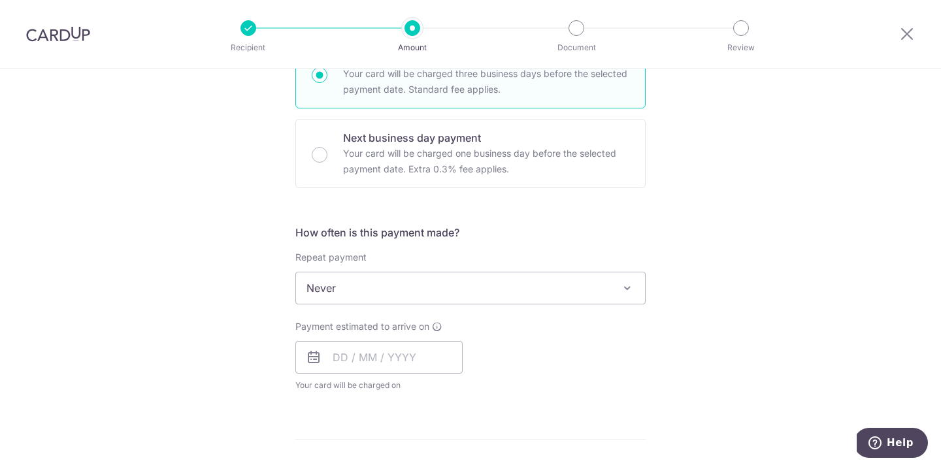
scroll to position [354, 0]
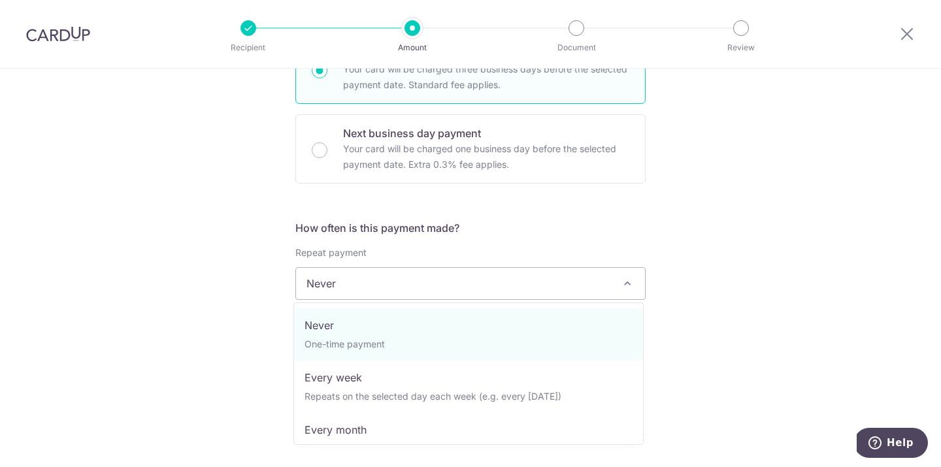
click at [316, 290] on span "Never" at bounding box center [470, 283] width 349 height 31
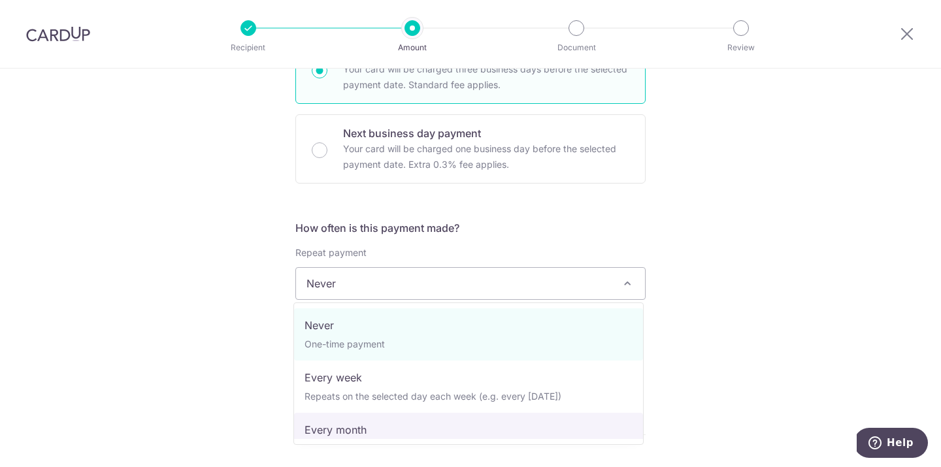
drag, startPoint x: 319, startPoint y: 406, endPoint x: 320, endPoint y: 426, distance: 20.3
select select "3"
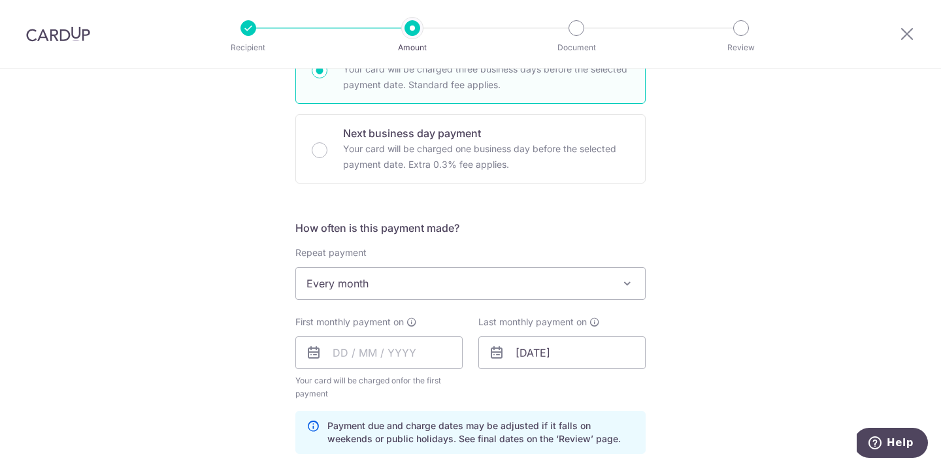
click at [320, 426] on div "Payment due and charge dates may be adjusted if it falls on weekends or public …" at bounding box center [470, 432] width 350 height 43
click at [339, 339] on input "text" at bounding box center [378, 353] width 167 height 33
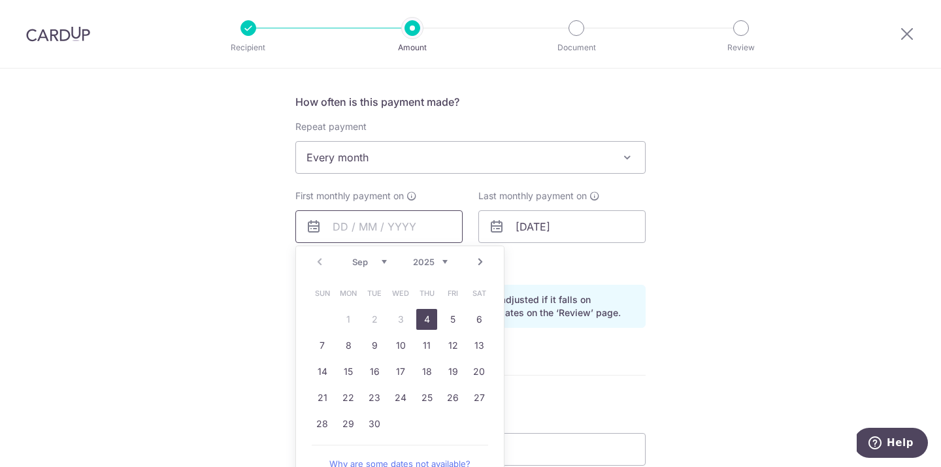
scroll to position [482, 0]
click at [478, 256] on link "Next" at bounding box center [480, 260] width 16 height 16
click at [400, 325] on link "1" at bounding box center [400, 317] width 21 height 21
type input "[DATE]"
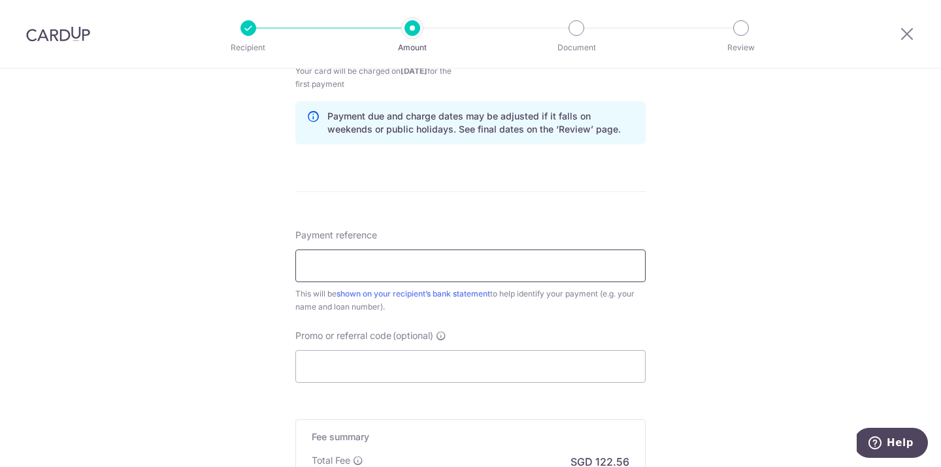
scroll to position [666, 0]
click at [433, 267] on input "Payment reference" at bounding box center [470, 264] width 350 height 33
type input "m"
type input "8M Mortgage"
click at [420, 363] on input "Promo or referral code (optional)" at bounding box center [470, 364] width 350 height 33
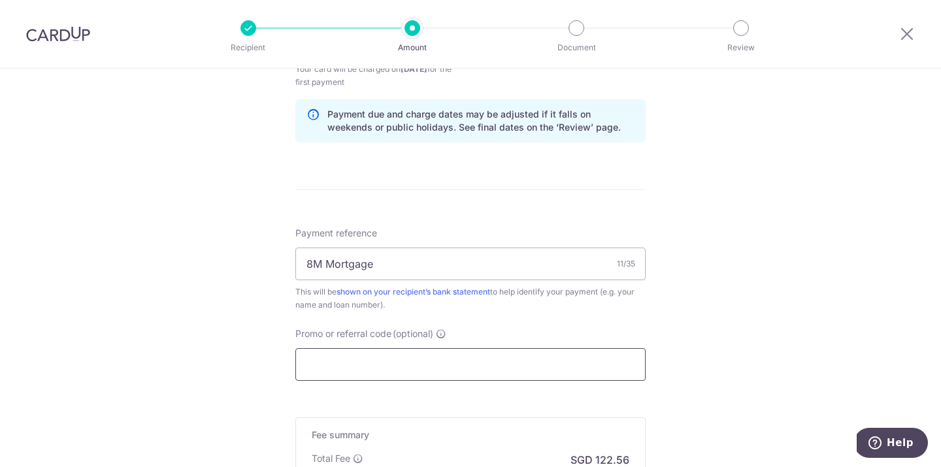
paste input "3HOME25R"
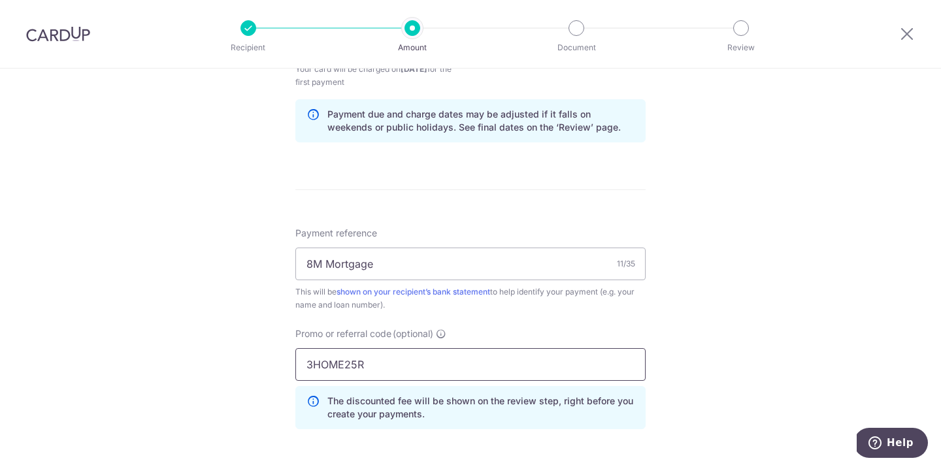
type input "3HOME25R"
click at [288, 356] on div "Promo or referral code (optional) 3HOME25R The discounted fee will be shown on …" at bounding box center [471, 383] width 366 height 112
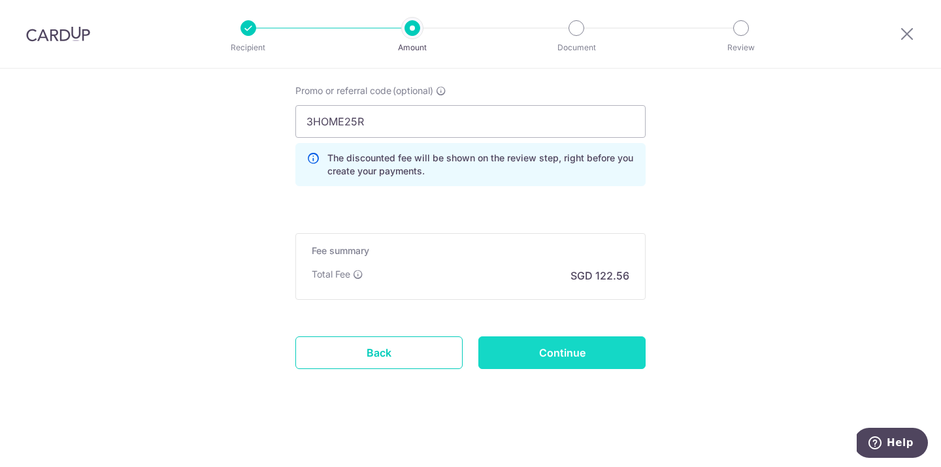
scroll to position [909, 0]
click at [596, 342] on input "Continue" at bounding box center [561, 353] width 167 height 33
type input "Create Schedule"
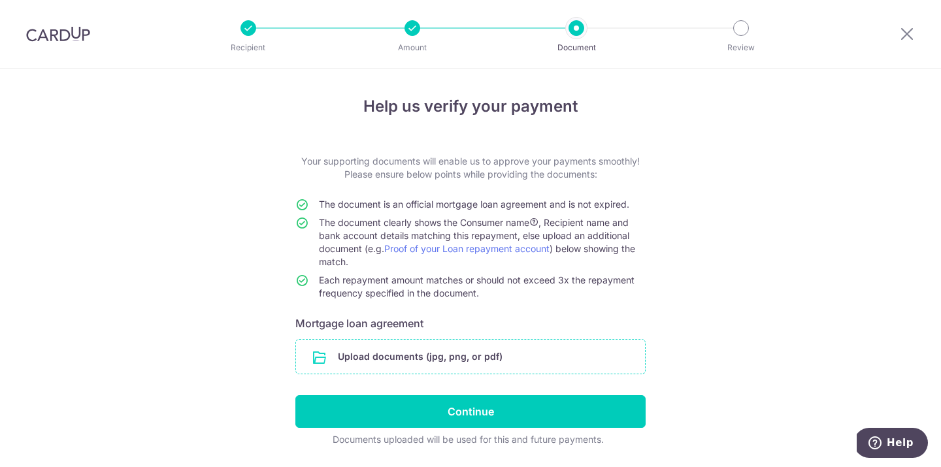
click at [523, 361] on input "file" at bounding box center [470, 357] width 349 height 34
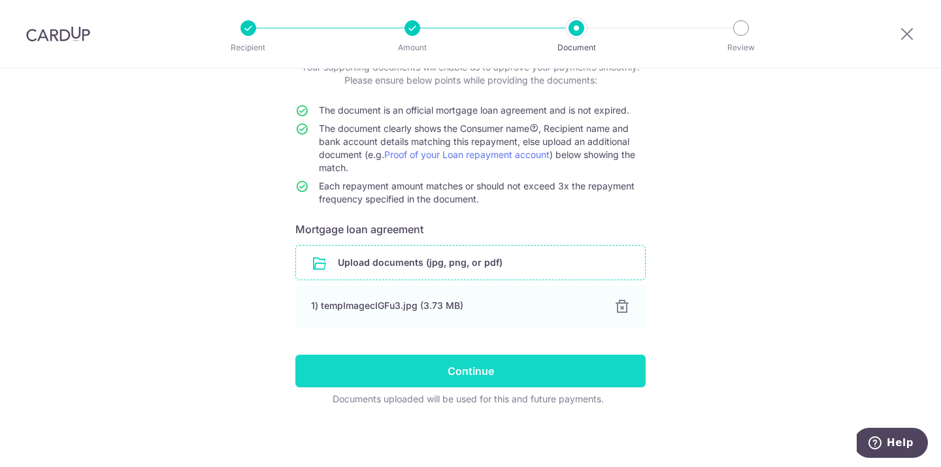
scroll to position [94, 0]
click at [578, 369] on input "Continue" at bounding box center [470, 371] width 350 height 33
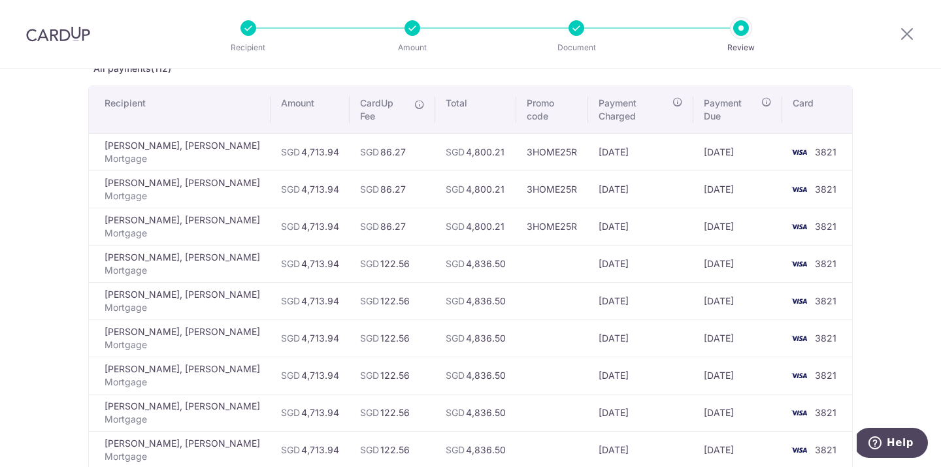
scroll to position [93, 0]
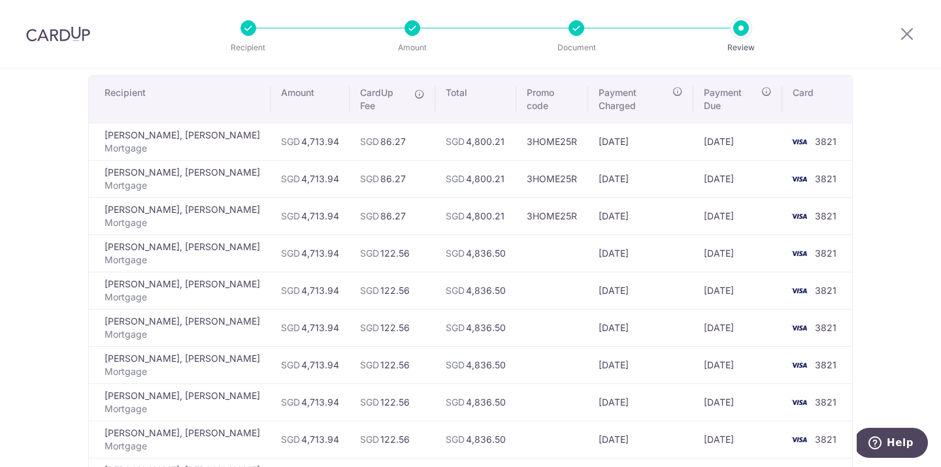
click at [517, 248] on td at bounding box center [552, 253] width 73 height 37
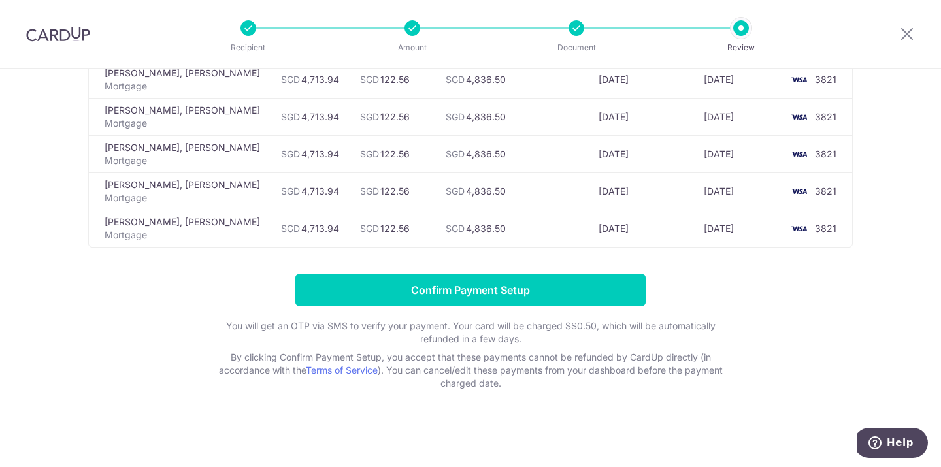
scroll to position [4128, 0]
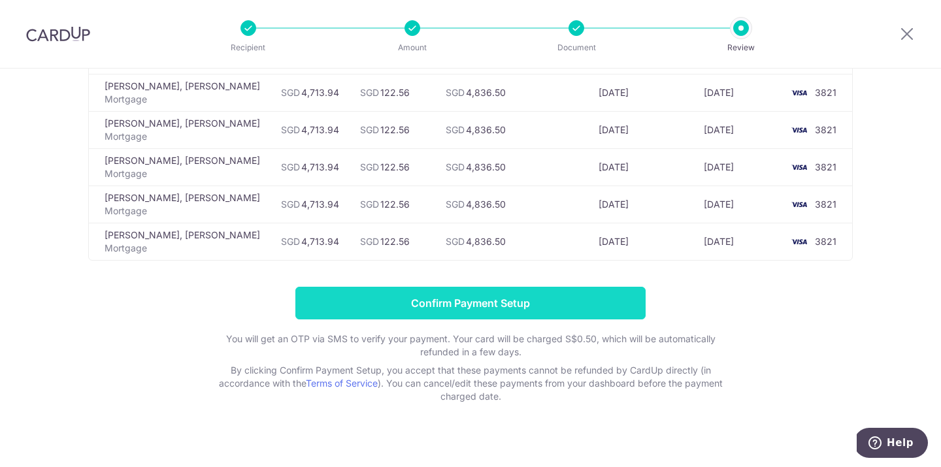
click at [467, 288] on input "Confirm Payment Setup" at bounding box center [470, 303] width 350 height 33
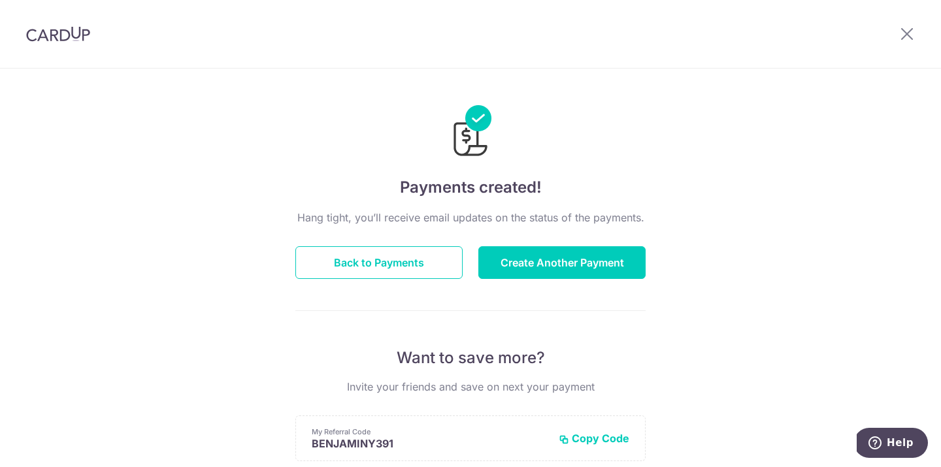
click at [58, 33] on img at bounding box center [58, 34] width 64 height 16
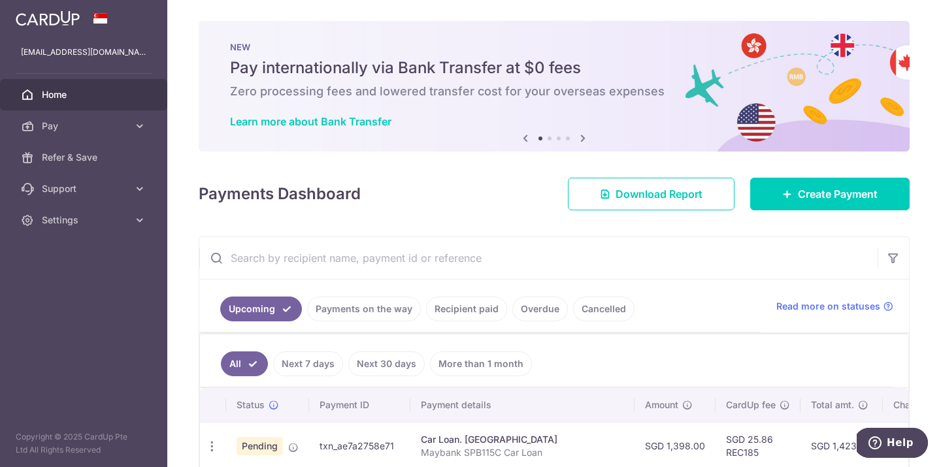
click at [93, 97] on span "Home" at bounding box center [85, 94] width 86 height 13
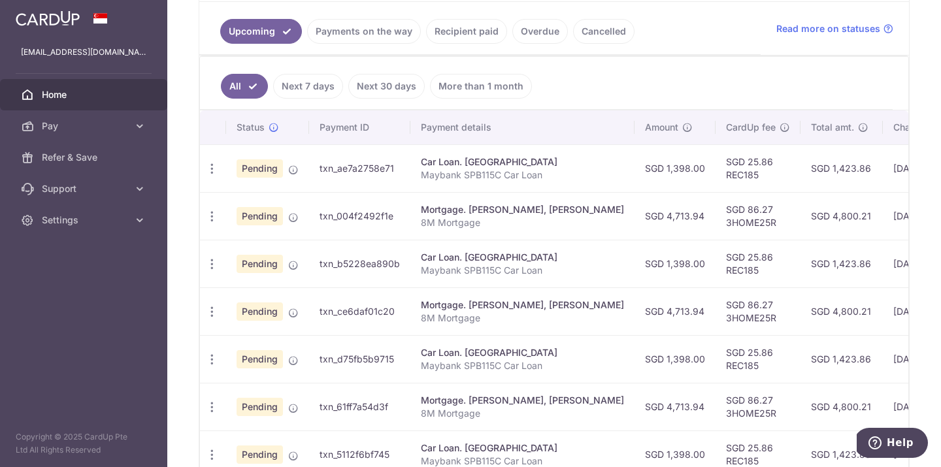
scroll to position [326, 0]
